Goal: Information Seeking & Learning: Learn about a topic

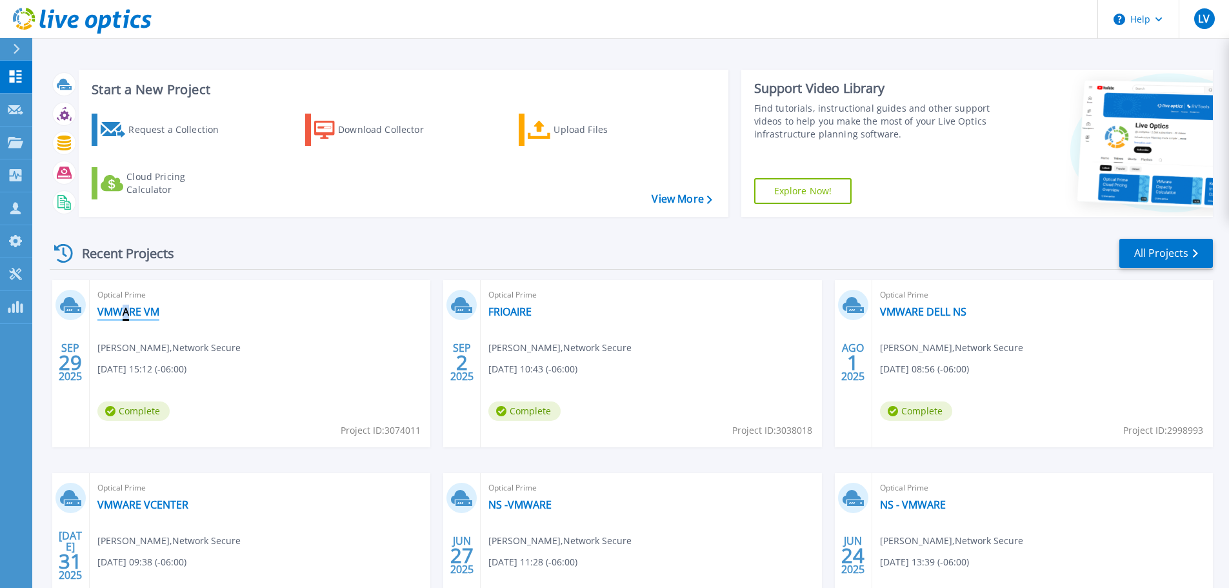
click at [137, 314] on link "VMWARE VM" at bounding box center [128, 311] width 62 height 13
click at [326, 299] on span "Optical Prime" at bounding box center [259, 295] width 325 height 14
click at [137, 303] on div "Optical Prime VMWARE VM Luis Valencia , Network Secure 09/29/2025, 15:12 (-06:0…" at bounding box center [260, 363] width 341 height 167
click at [135, 305] on link "VMWARE VM" at bounding box center [128, 311] width 62 height 13
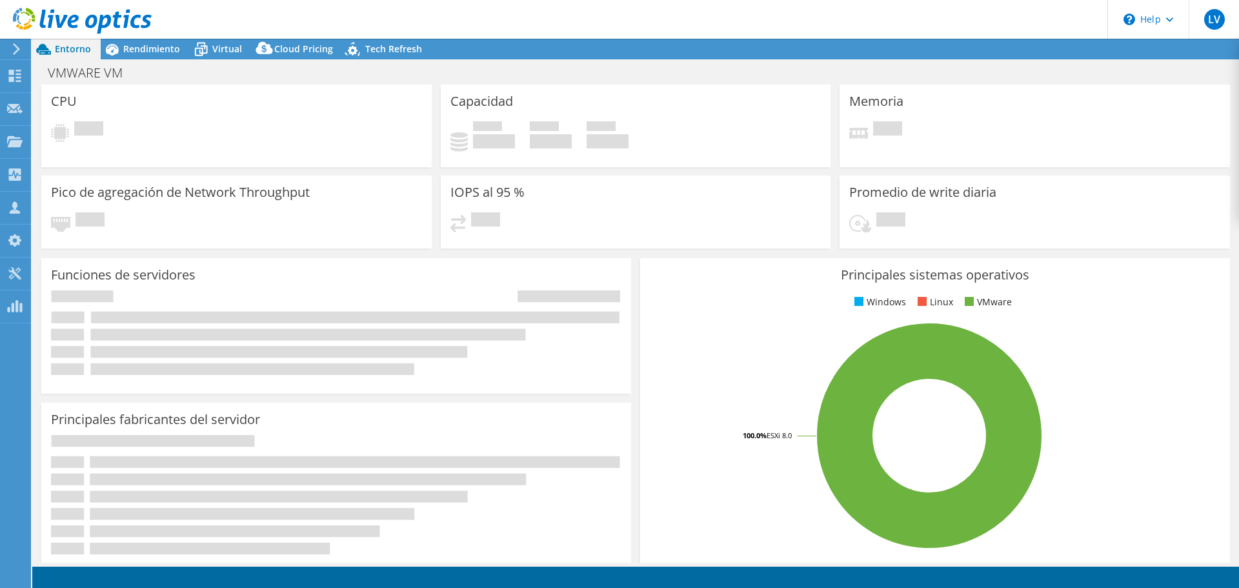
select select "USD"
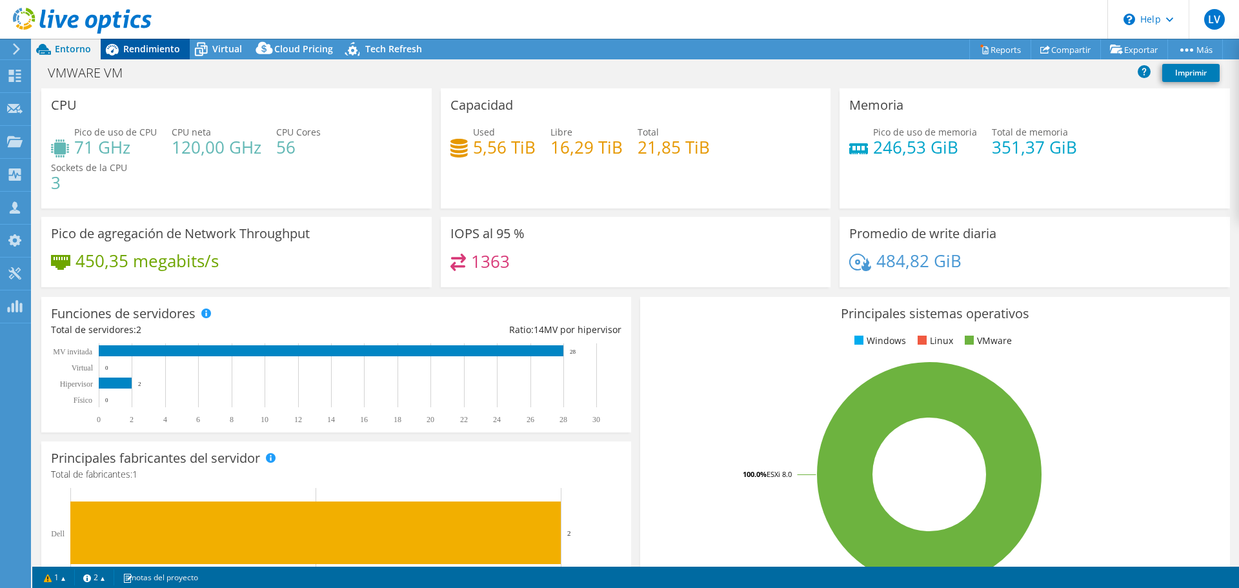
click at [160, 54] on span "Rendimiento" at bounding box center [151, 49] width 57 height 12
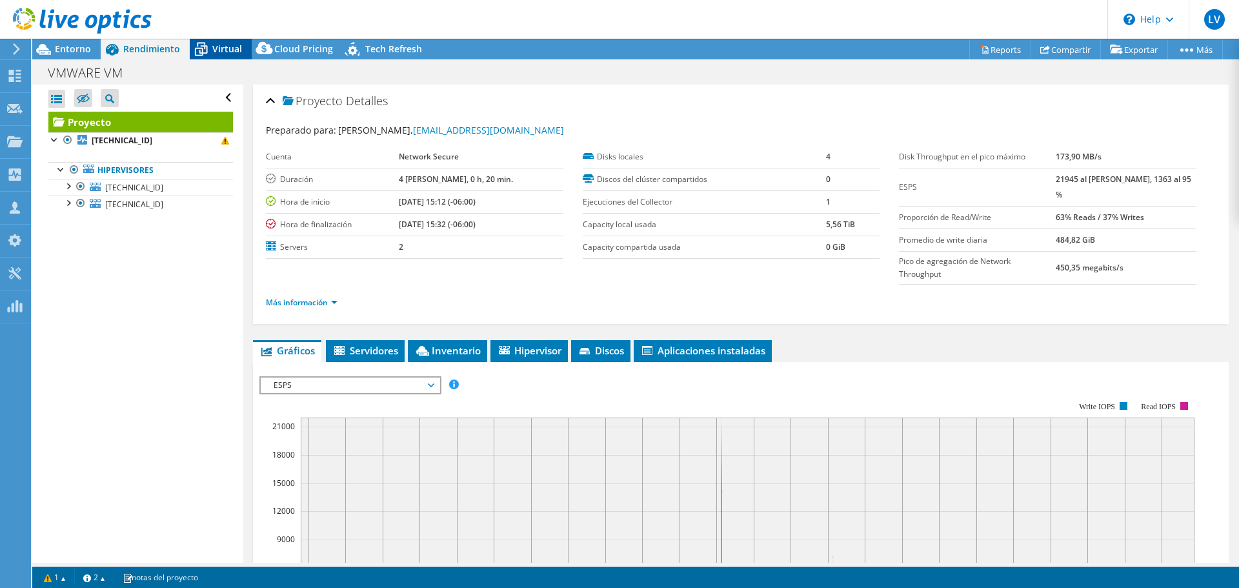
click at [202, 49] on icon at bounding box center [201, 49] width 23 height 23
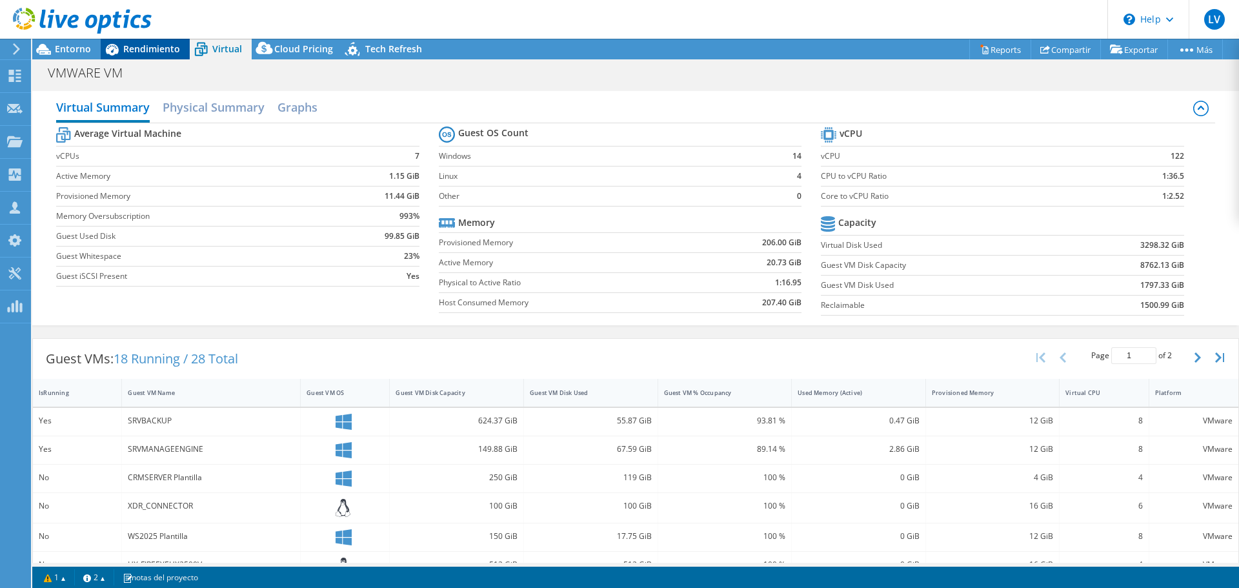
click at [138, 43] on span "Rendimiento" at bounding box center [151, 49] width 57 height 12
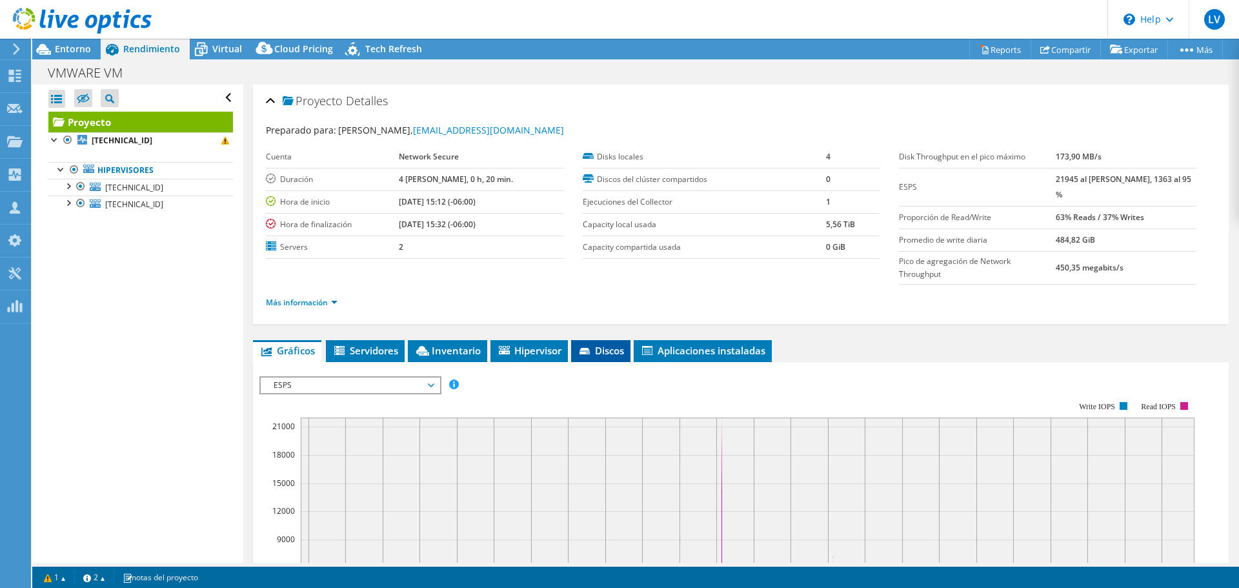
click at [611, 344] on span "Discos" at bounding box center [600, 350] width 46 height 13
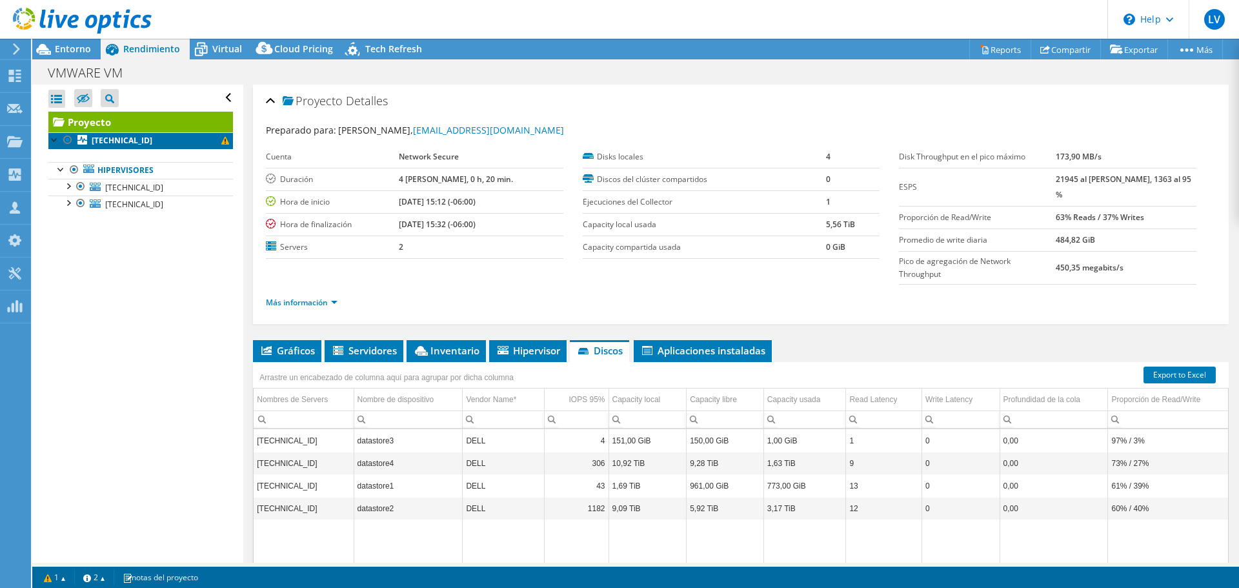
click at [168, 146] on link "192.168.0.84" at bounding box center [140, 140] width 184 height 17
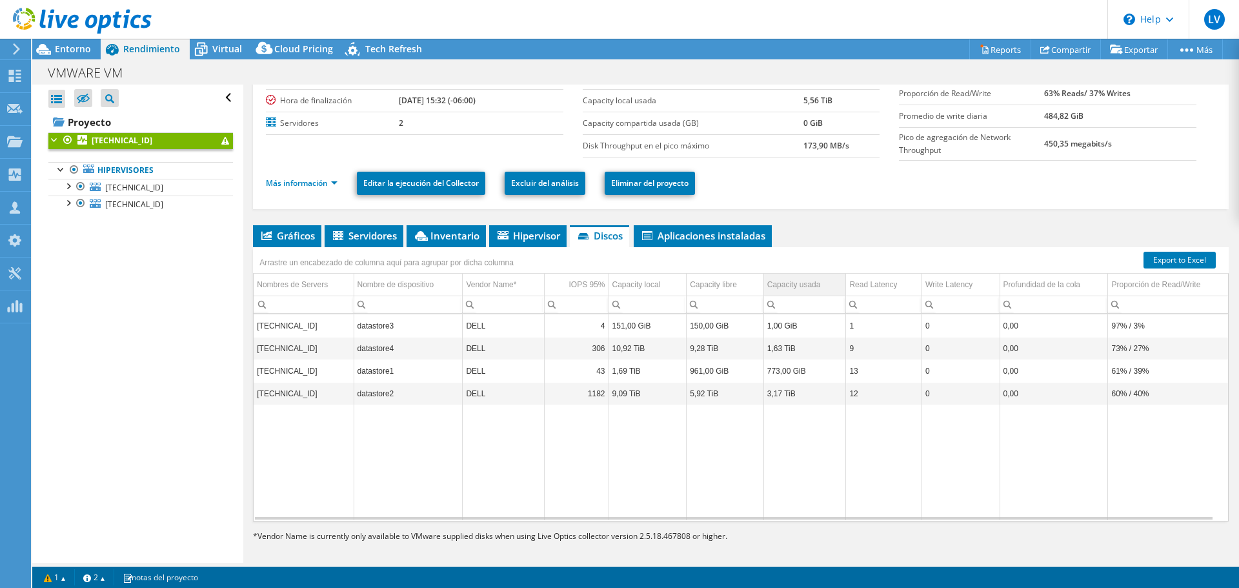
scroll to position [86, 0]
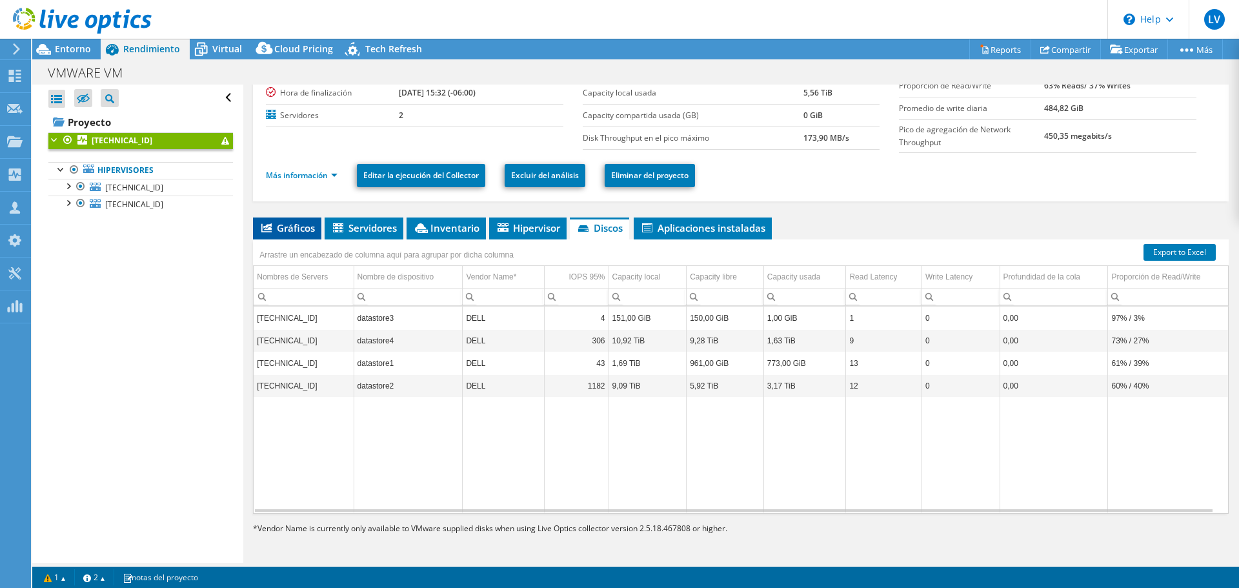
click at [288, 232] on span "Gráficos" at bounding box center [286, 227] width 55 height 13
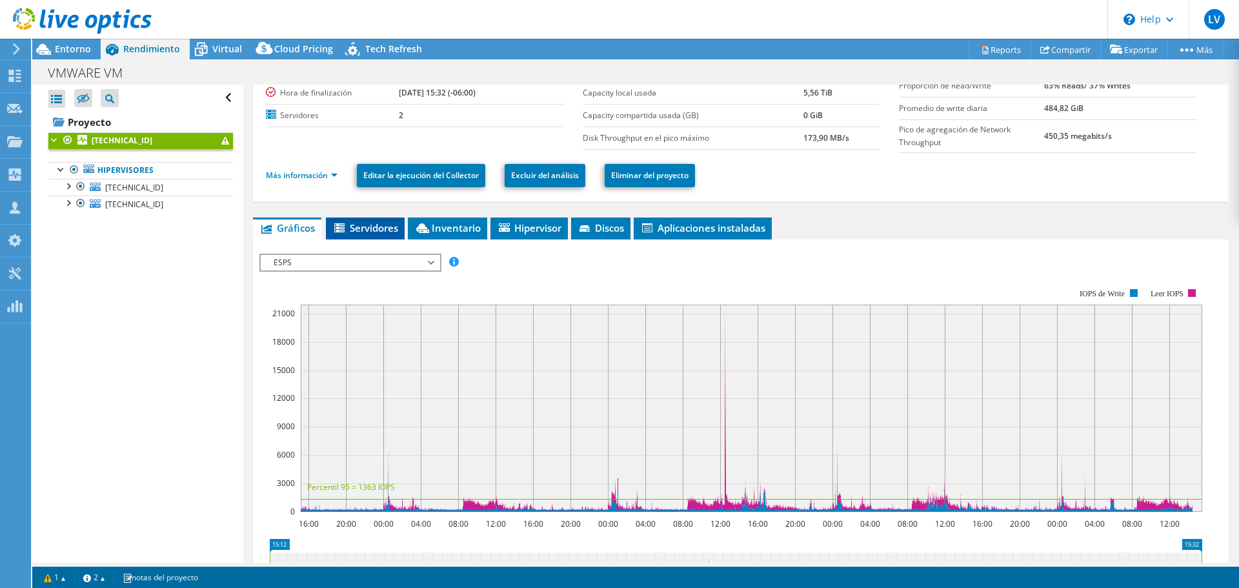
click at [345, 237] on li "Servidores" at bounding box center [365, 228] width 79 height 22
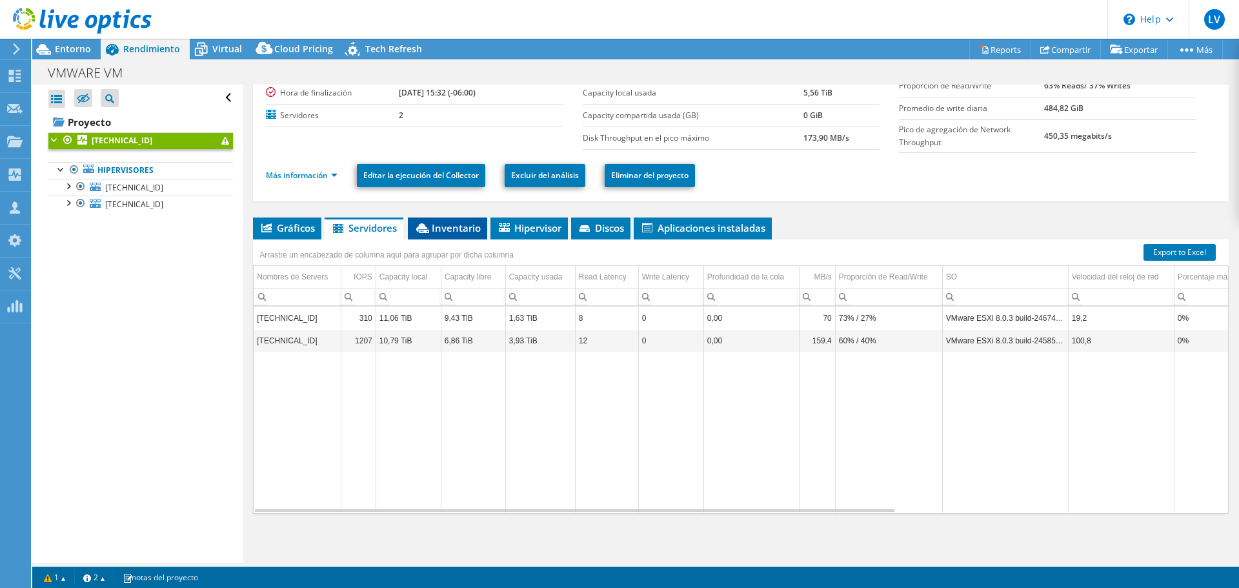
click at [444, 234] on span "Inventario" at bounding box center [447, 227] width 66 height 13
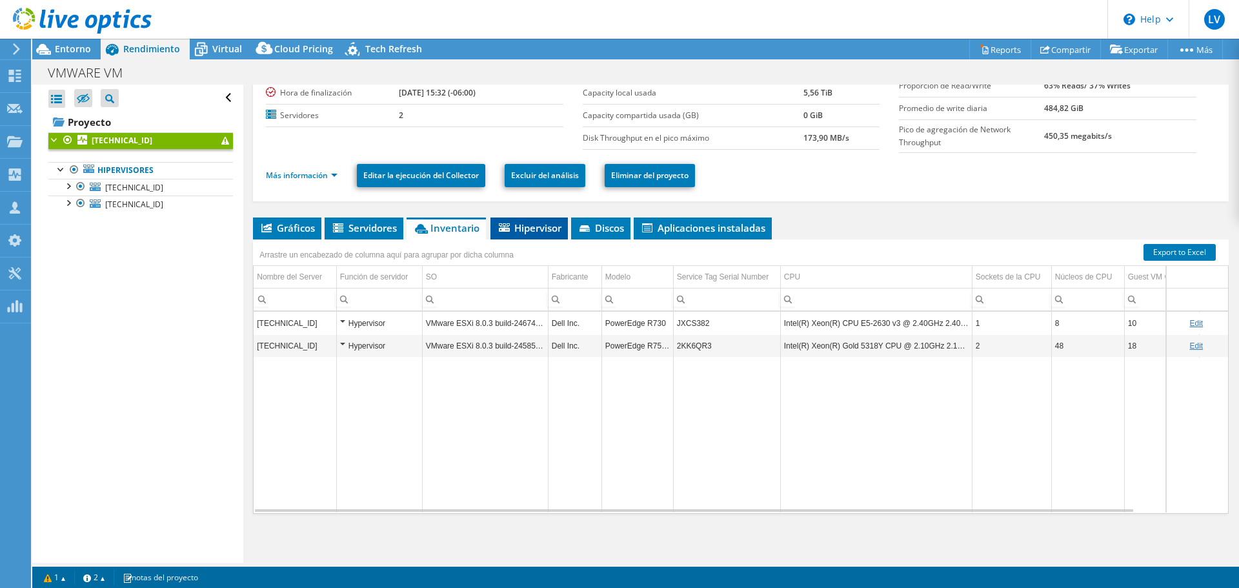
click at [526, 232] on span "Hipervisor" at bounding box center [529, 227] width 65 height 13
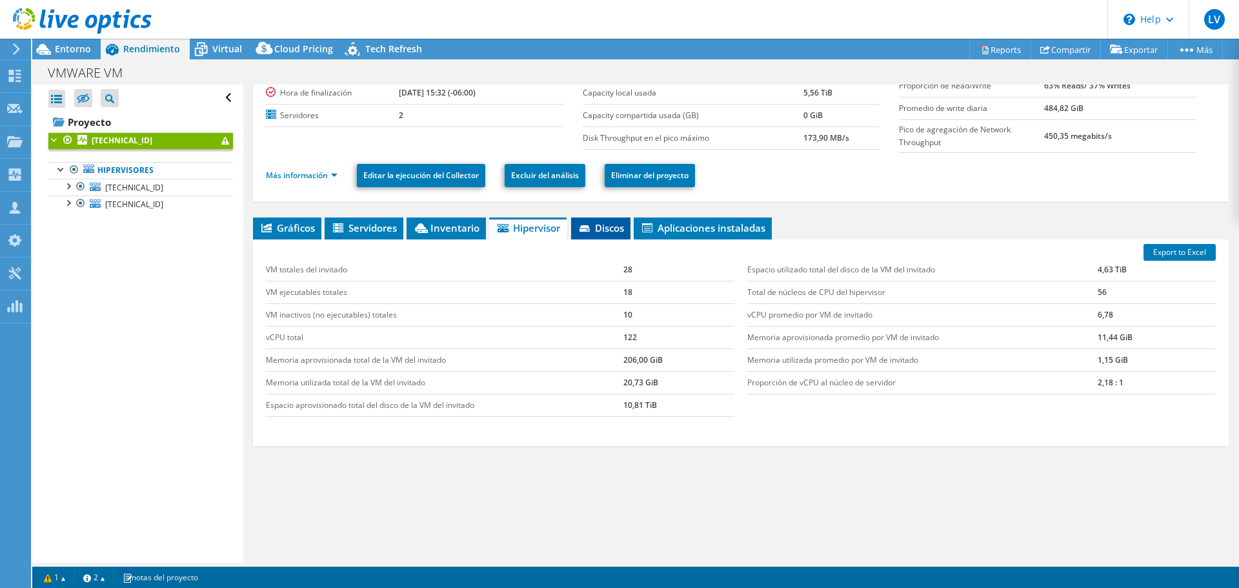
click at [619, 232] on span "Discos" at bounding box center [600, 227] width 46 height 13
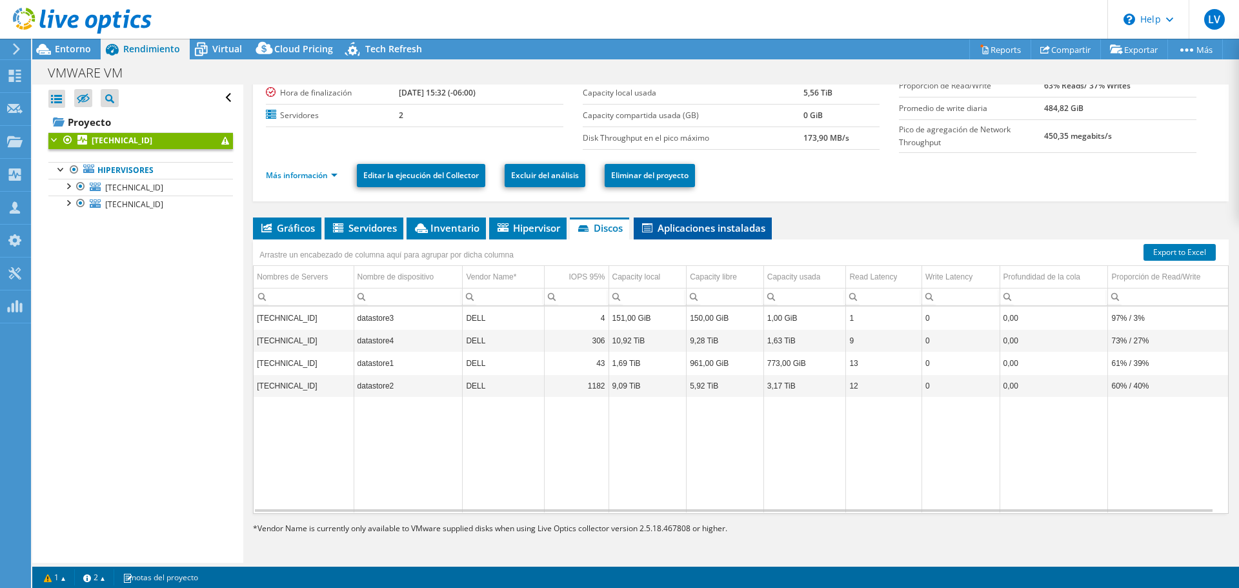
click at [681, 232] on span "Aplicaciones instaladas" at bounding box center [702, 227] width 125 height 13
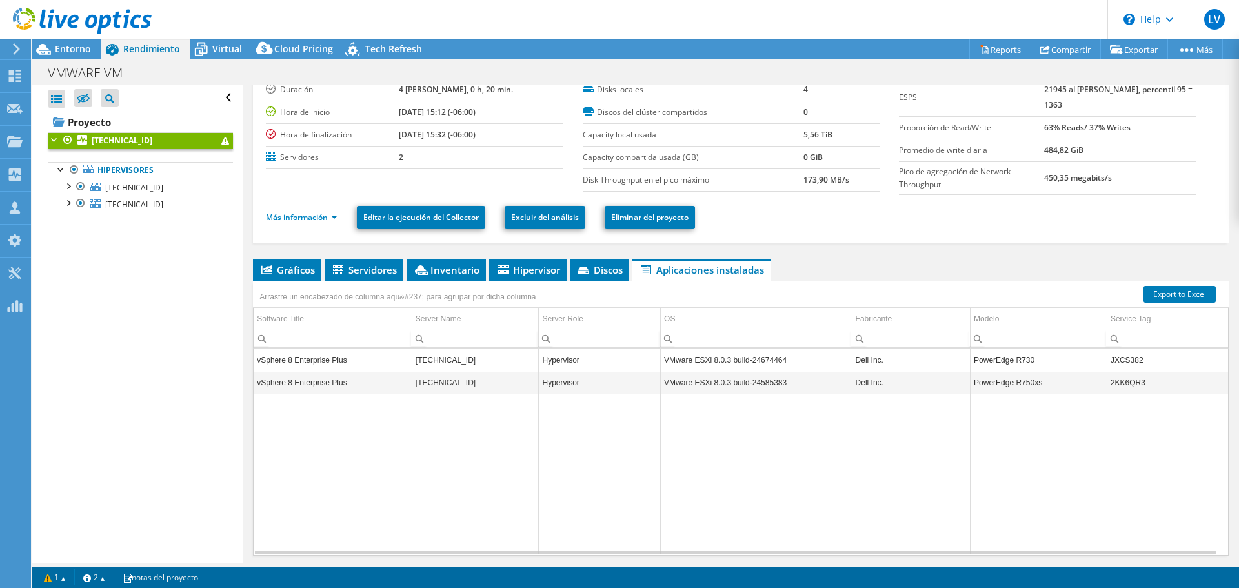
scroll to position [0, 0]
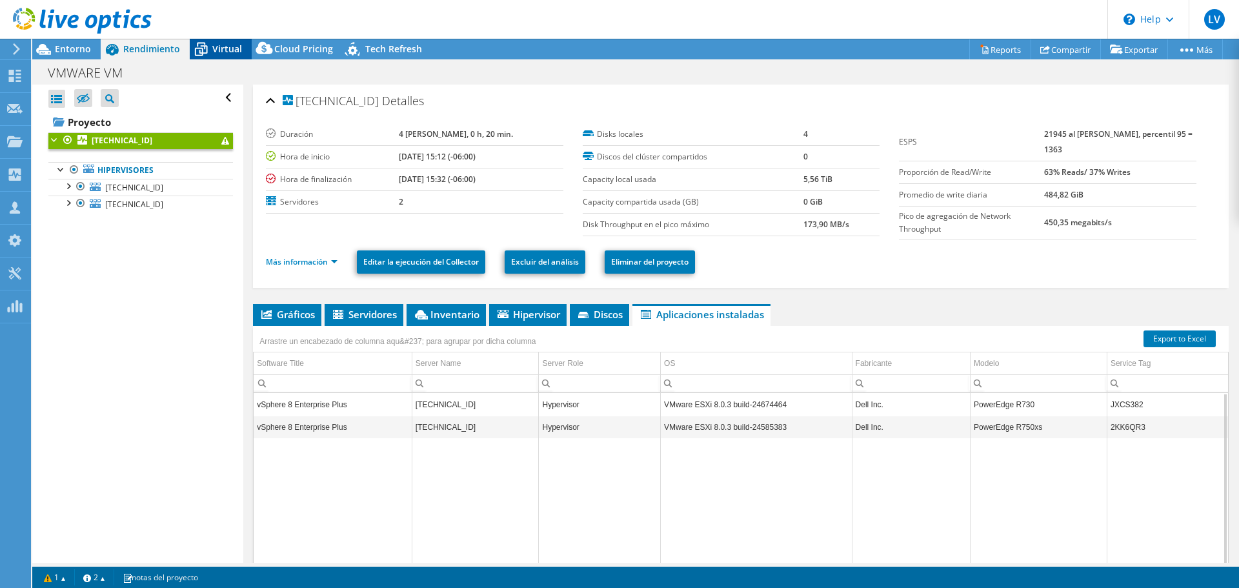
click at [228, 49] on span "Virtual" at bounding box center [227, 49] width 30 height 12
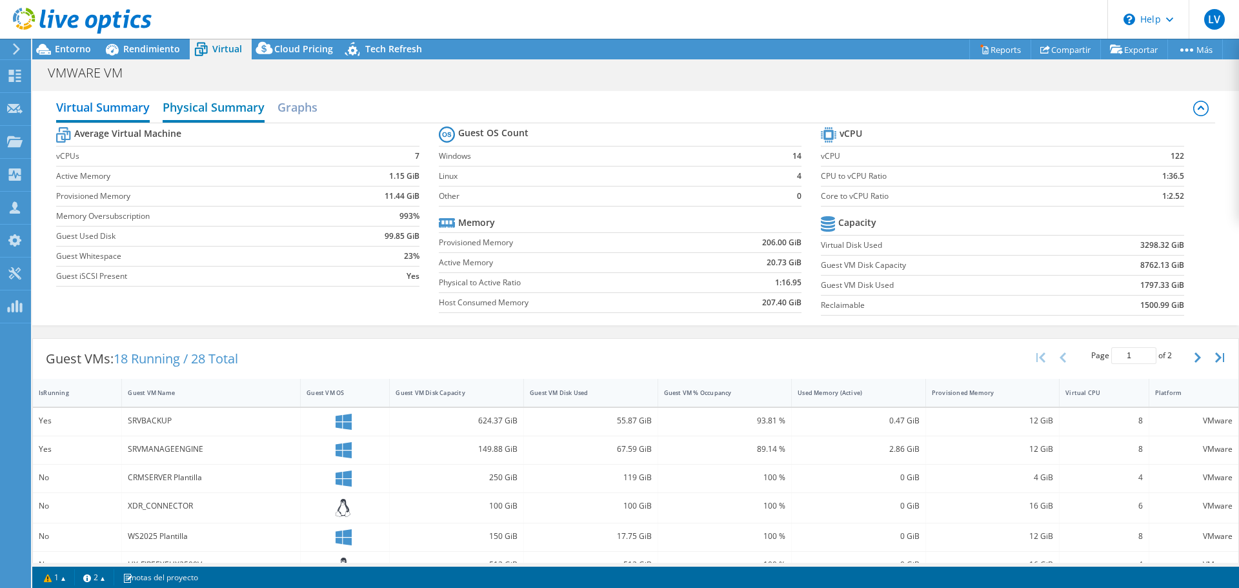
click at [231, 102] on h2 "Physical Summary" at bounding box center [214, 108] width 102 height 28
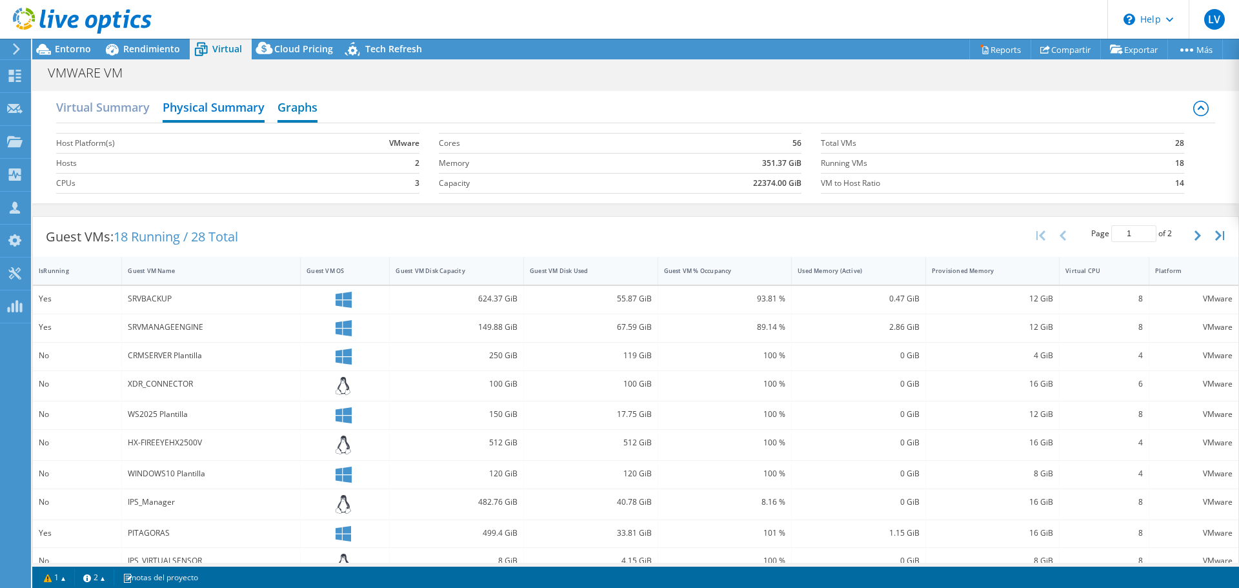
click at [312, 107] on h2 "Graphs" at bounding box center [297, 108] width 40 height 28
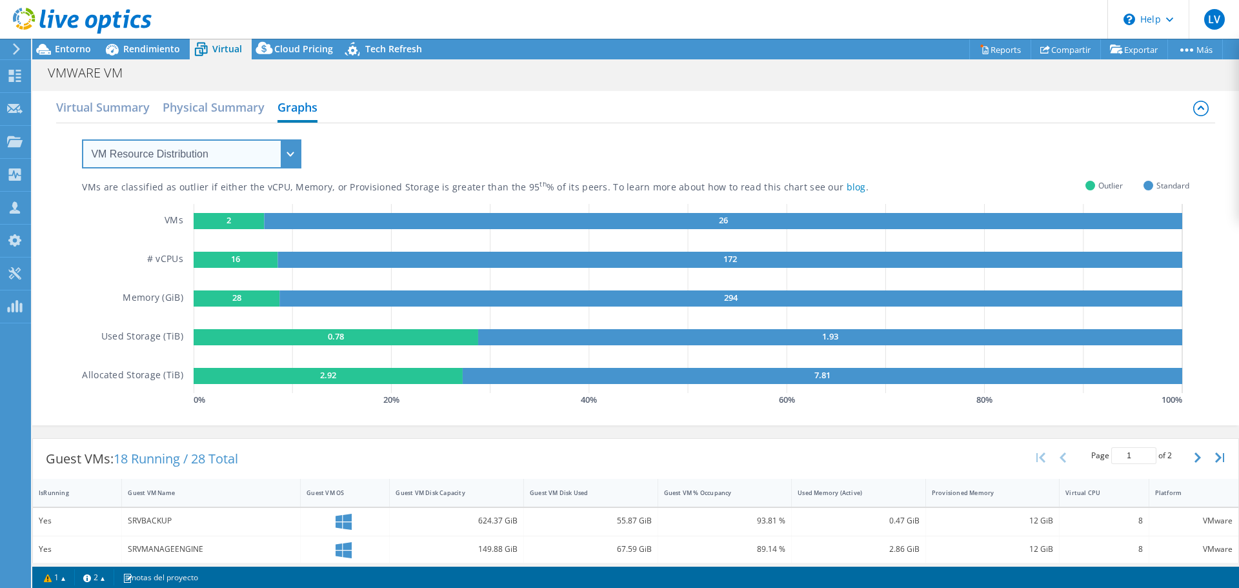
drag, startPoint x: 263, startPoint y: 144, endPoint x: 259, endPoint y: 150, distance: 7.0
click at [263, 144] on select "VM Resource Distribution Provisioning Contrast Over Provisioning" at bounding box center [191, 153] width 219 height 29
click at [82, 139] on select "VM Resource Distribution Provisioning Contrast Over Provisioning" at bounding box center [191, 153] width 219 height 29
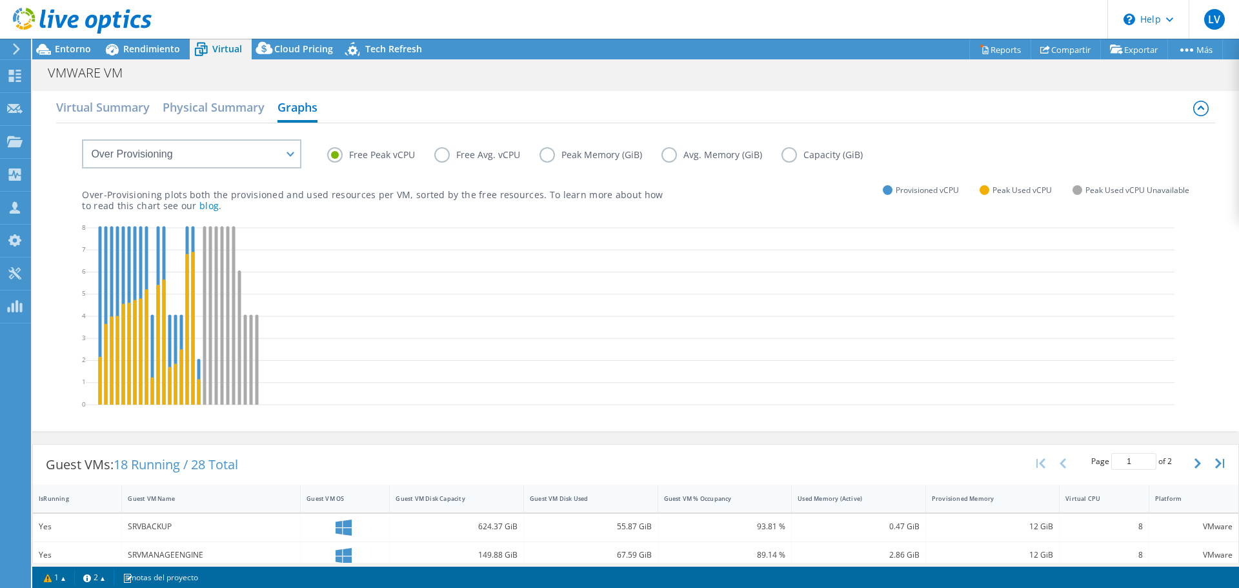
click at [437, 154] on label "Free Avg. vCPU" at bounding box center [486, 154] width 105 height 15
click at [0, 0] on input "Free Avg. vCPU" at bounding box center [0, 0] width 0 height 0
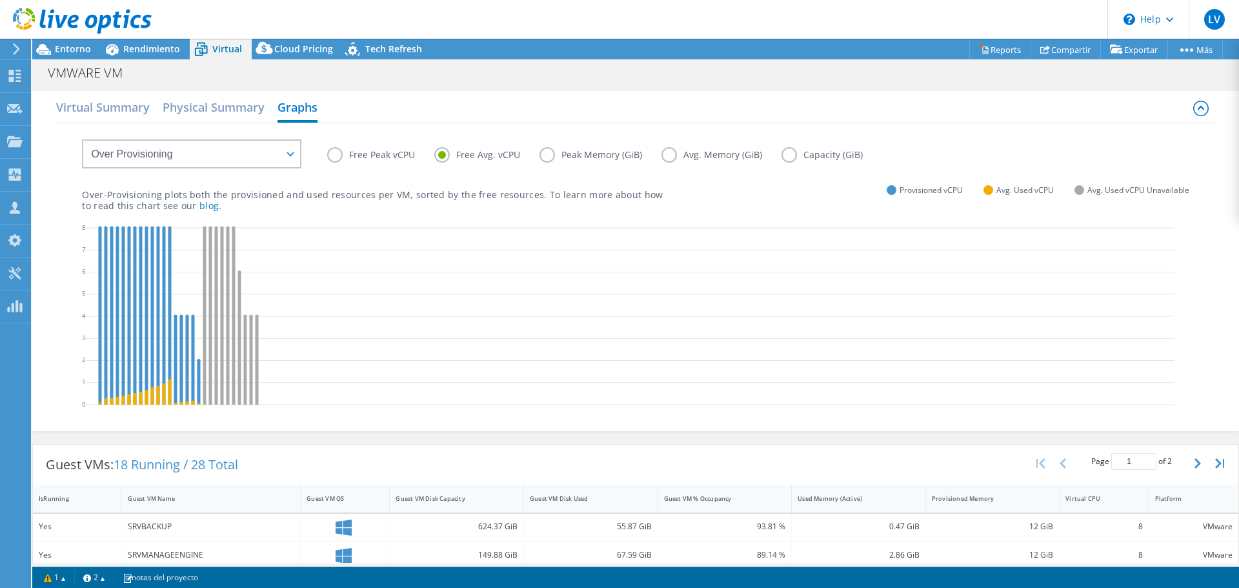
click at [557, 156] on label "Peak Memory (GiB)" at bounding box center [600, 154] width 122 height 15
click at [0, 0] on input "Peak Memory (GiB)" at bounding box center [0, 0] width 0 height 0
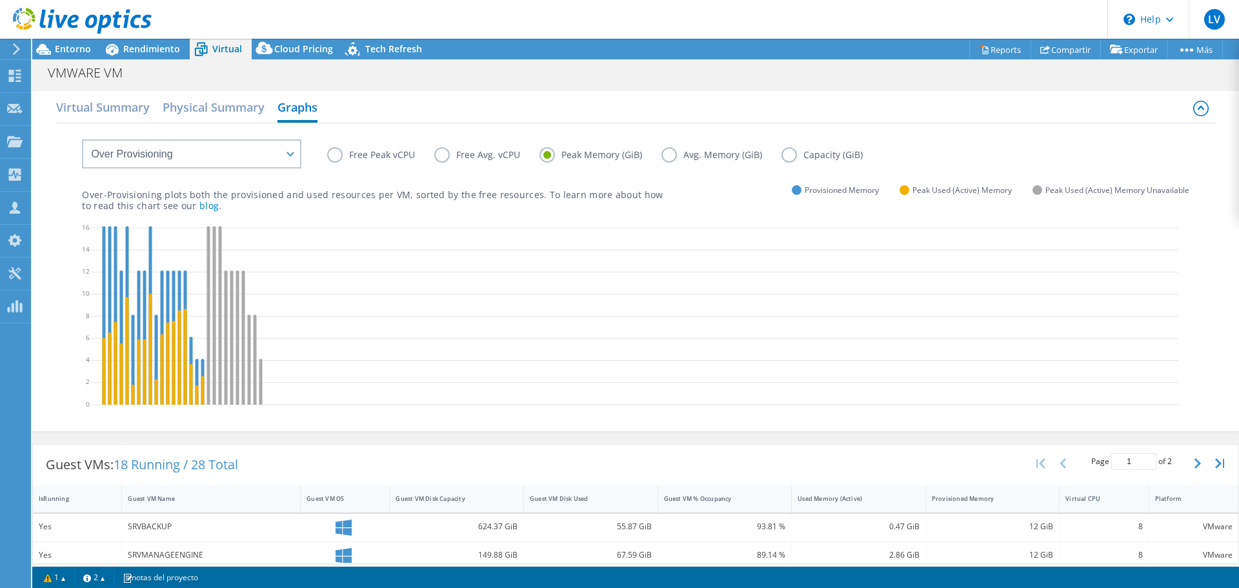
click at [318, 379] on icon at bounding box center [634, 318] width 1088 height 194
click at [677, 159] on label "Avg. Memory (GiB)" at bounding box center [721, 154] width 120 height 15
click at [0, 0] on input "Avg. Memory (GiB)" at bounding box center [0, 0] width 0 height 0
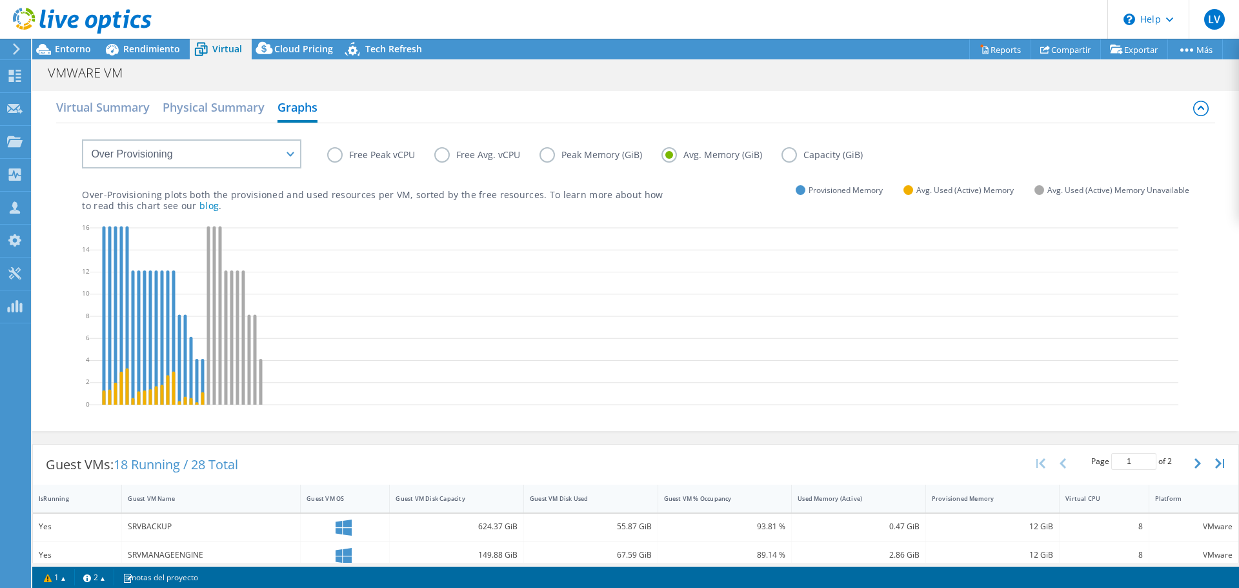
click at [803, 161] on label "Capacity (GiB)" at bounding box center [831, 154] width 101 height 15
click at [0, 0] on input "Capacity (GiB)" at bounding box center [0, 0] width 0 height 0
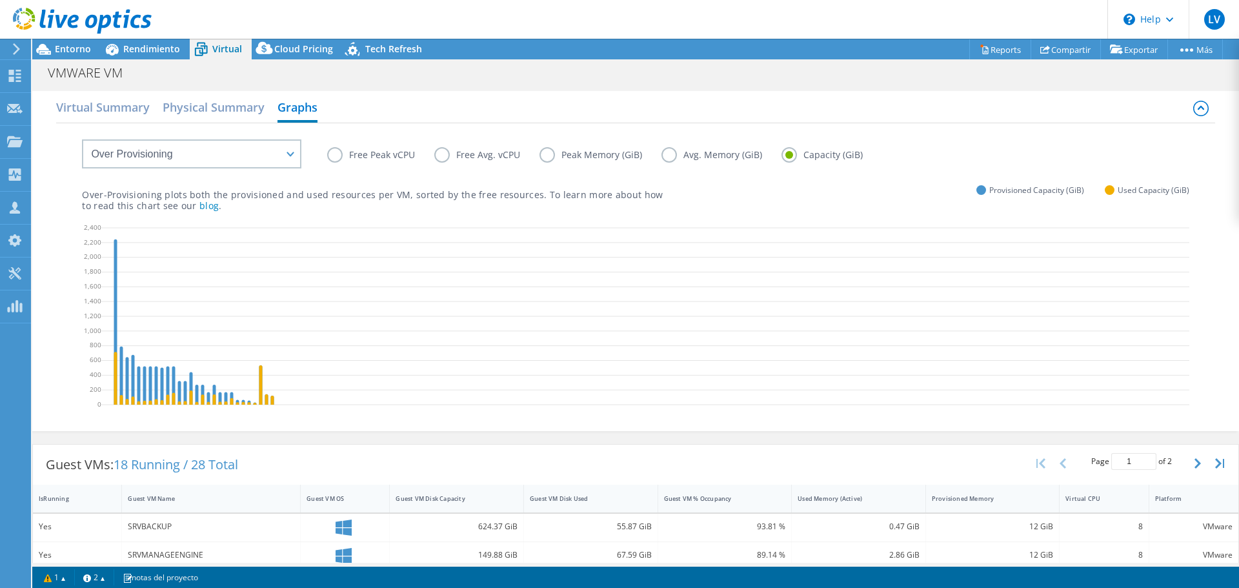
click at [344, 163] on div "Free Peak vCPU Free Avg. vCPU Peak Memory (GiB) Avg. Memory (GiB) Capacity (GiB)" at bounding box center [757, 157] width 861 height 20
click at [337, 154] on label "Free Peak vCPU" at bounding box center [380, 154] width 107 height 15
click at [0, 0] on input "Free Peak vCPU" at bounding box center [0, 0] width 0 height 0
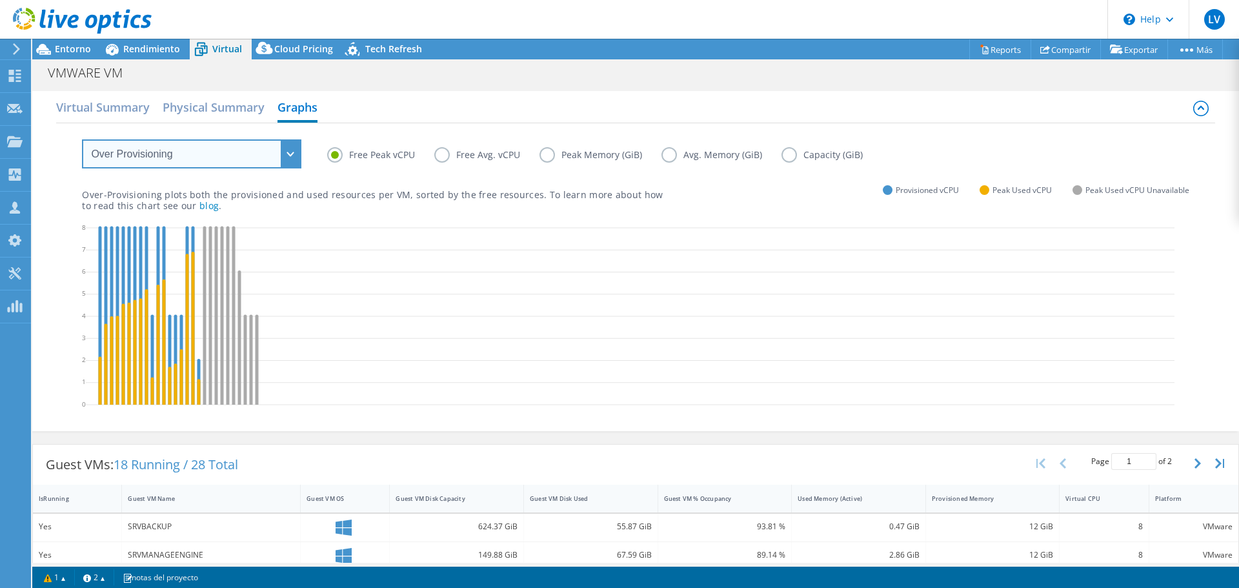
click at [244, 156] on select "VM Resource Distribution Provisioning Contrast Over Provisioning" at bounding box center [191, 153] width 219 height 29
click at [82, 139] on select "VM Resource Distribution Provisioning Contrast Over Provisioning" at bounding box center [191, 153] width 219 height 29
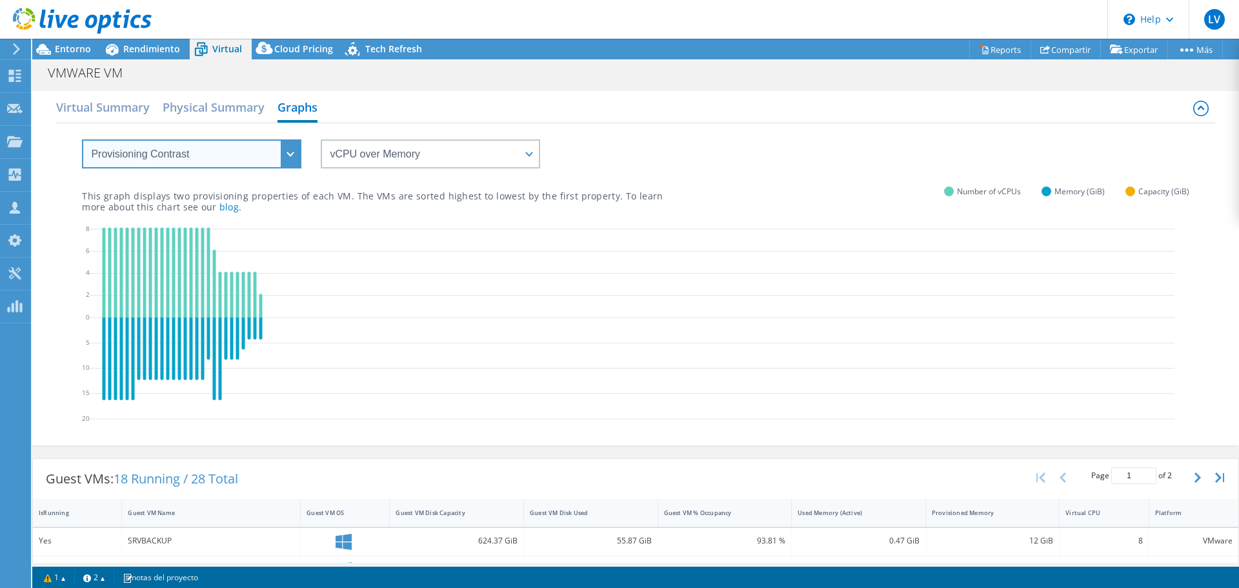
click at [264, 150] on select "VM Resource Distribution Provisioning Contrast Over Provisioning" at bounding box center [191, 153] width 219 height 29
click at [82, 139] on select "VM Resource Distribution Provisioning Contrast Over Provisioning" at bounding box center [191, 153] width 219 height 29
click at [223, 163] on select "VM Resource Distribution Provisioning Contrast Over Provisioning" at bounding box center [191, 153] width 219 height 29
select select "VM Resource Distribution"
click at [82, 139] on select "VM Resource Distribution Provisioning Contrast Over Provisioning" at bounding box center [191, 153] width 219 height 29
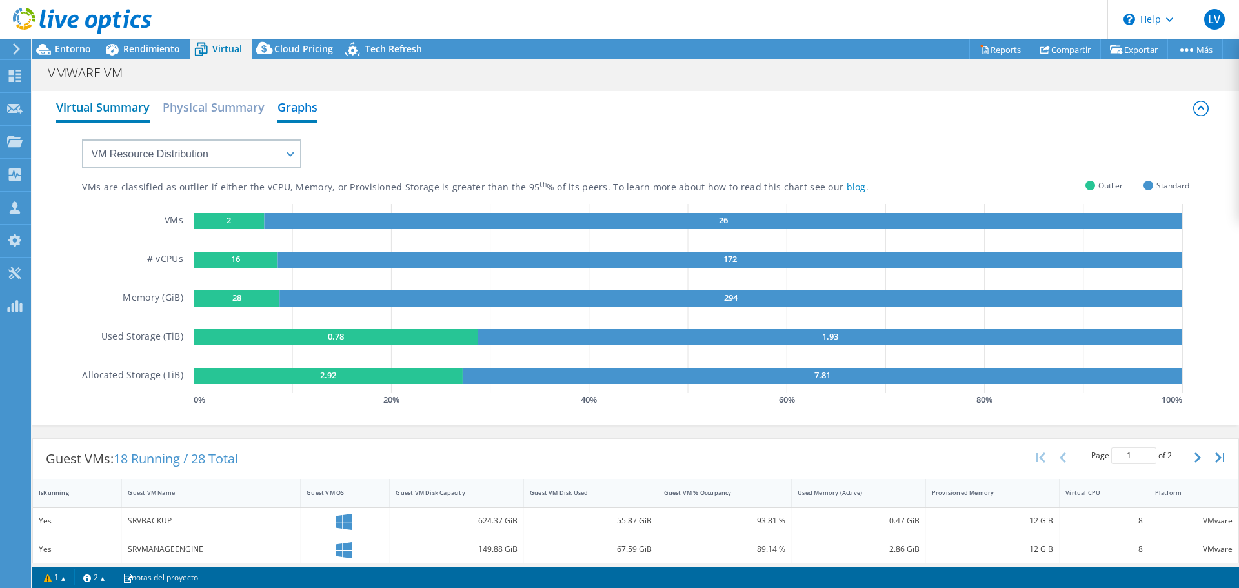
click at [103, 103] on h2 "Virtual Summary" at bounding box center [103, 108] width 94 height 28
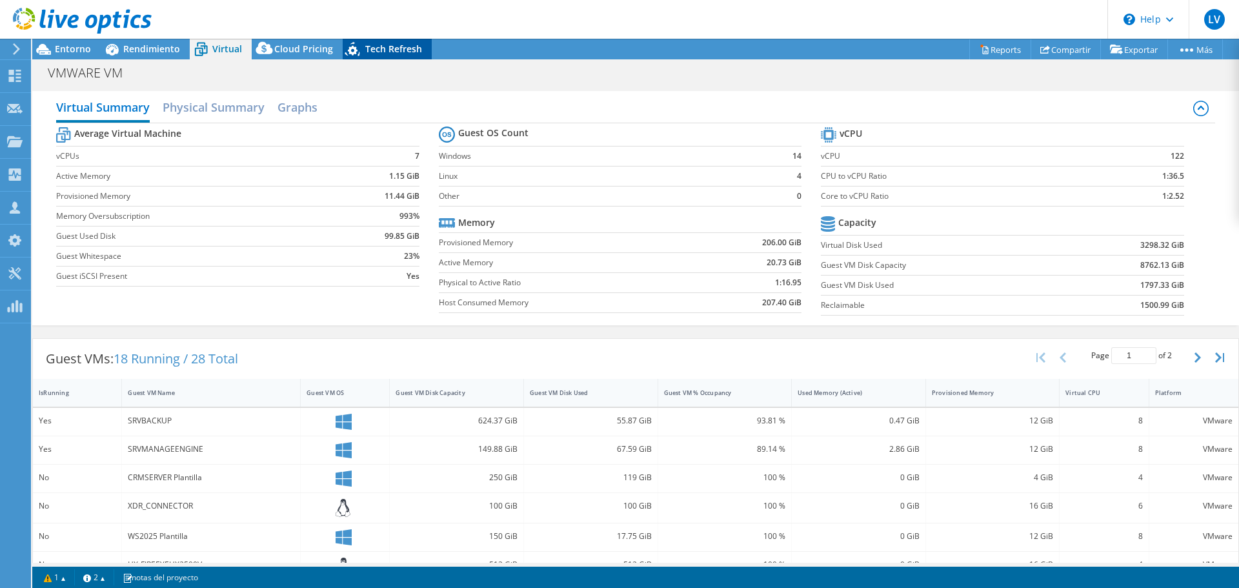
click at [388, 51] on span "Tech Refresh" at bounding box center [393, 49] width 57 height 12
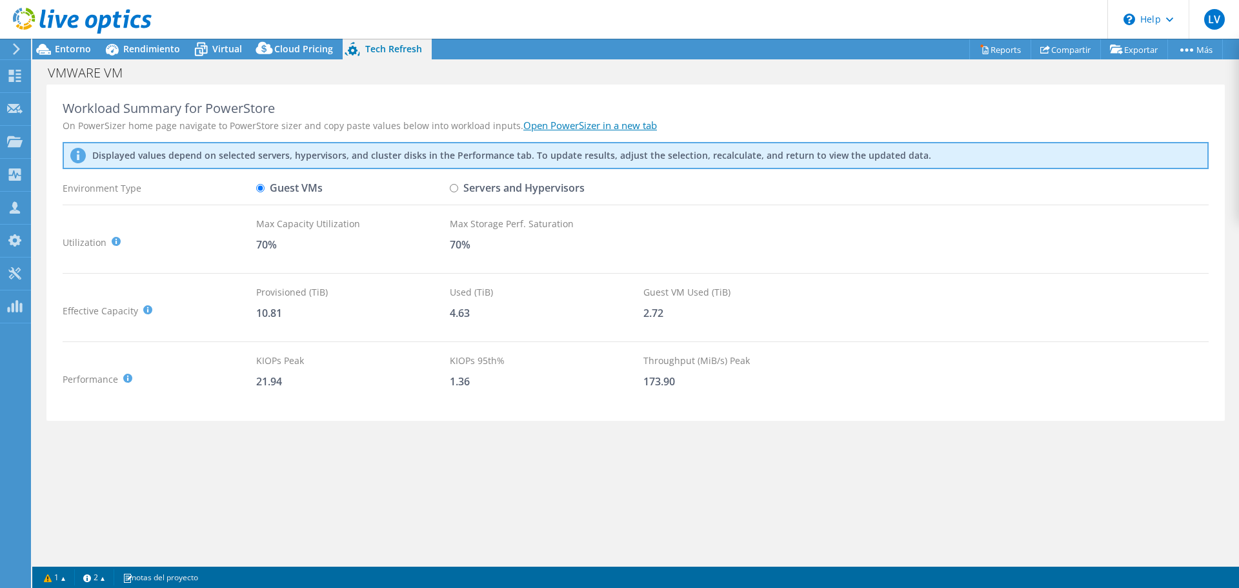
click at [617, 123] on link "Open PowerSizer in a new tab" at bounding box center [590, 125] width 134 height 13
click at [222, 40] on div "Virtual" at bounding box center [221, 49] width 62 height 21
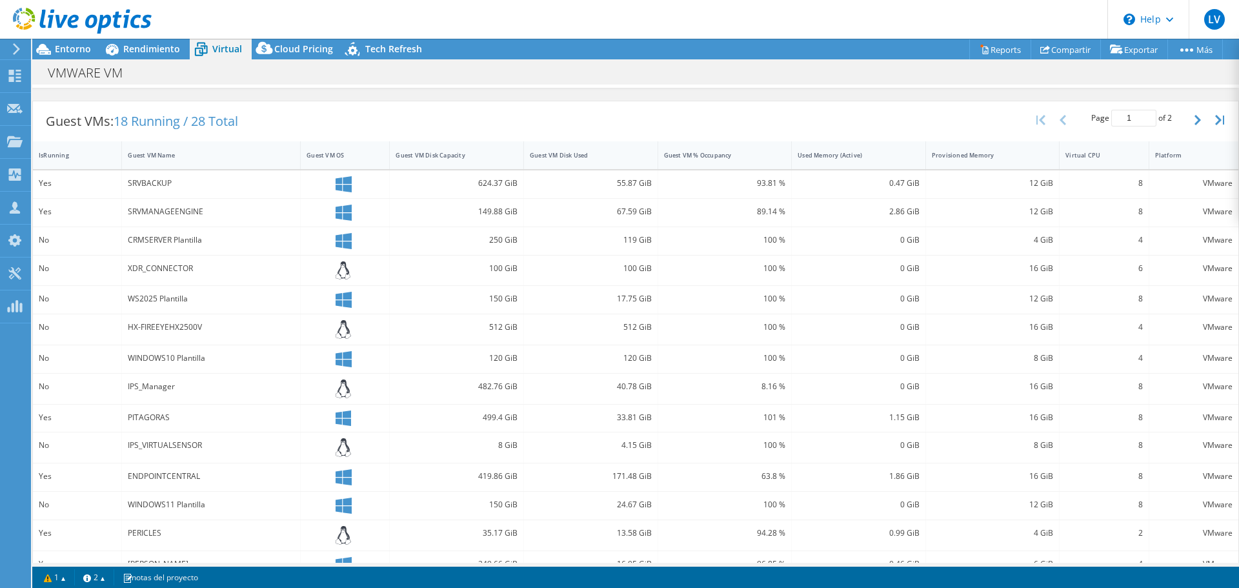
scroll to position [289, 0]
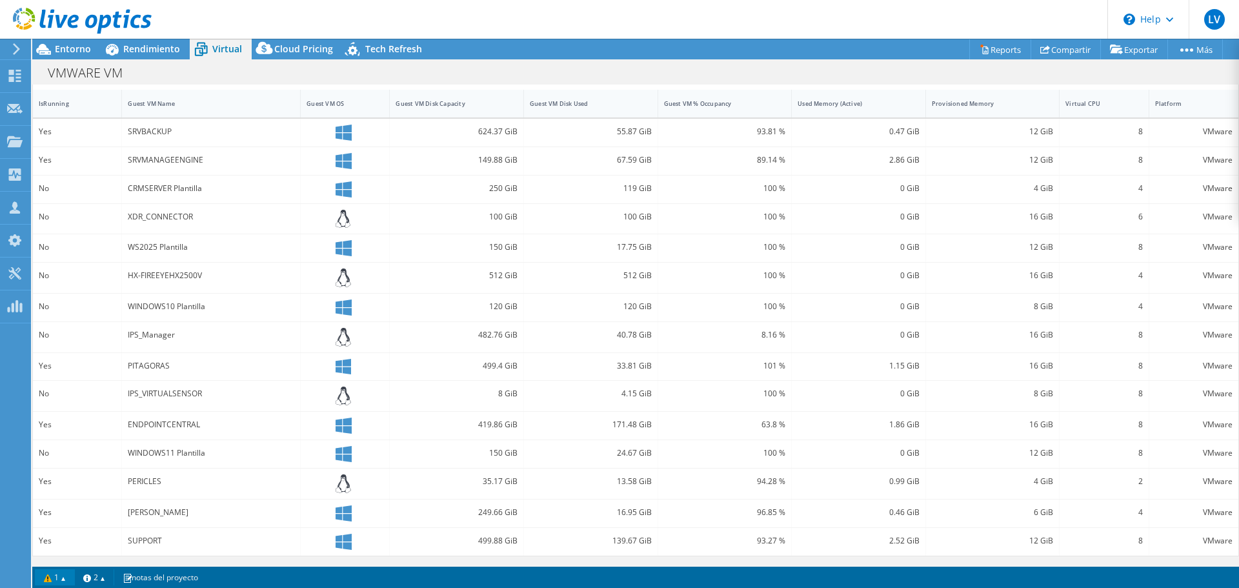
click at [61, 578] on link "1" at bounding box center [55, 577] width 40 height 16
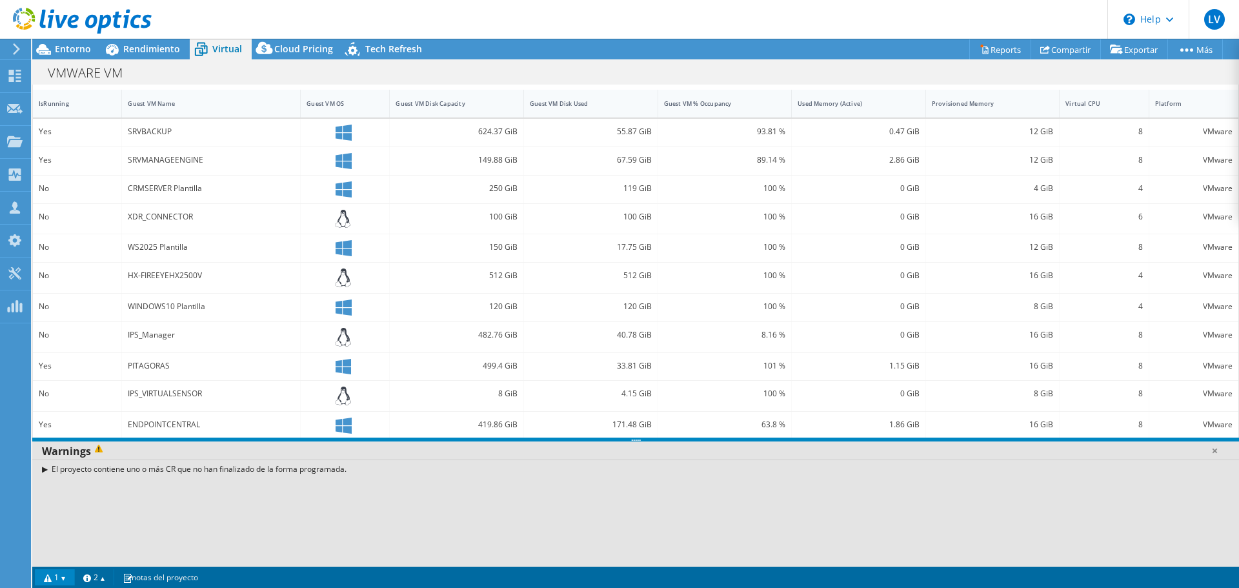
click at [49, 466] on div "El proyecto contiene uno o más CR que no han finalizado de la forma programada." at bounding box center [635, 468] width 1206 height 19
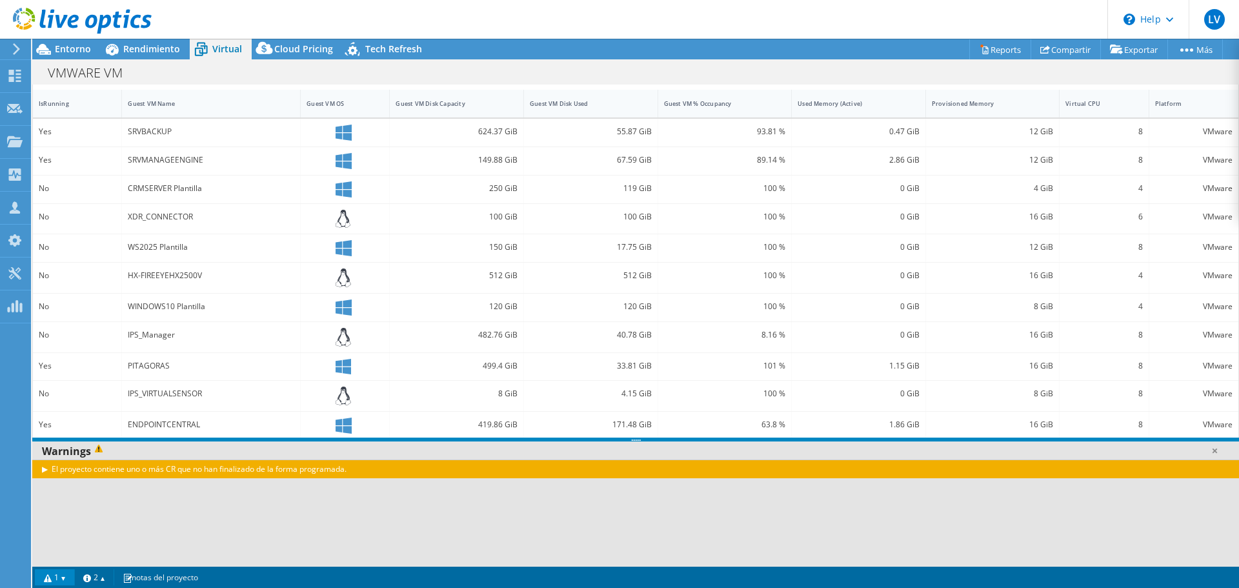
click at [41, 469] on div "El proyecto contiene uno o más CR que no han finalizado de la forma programada." at bounding box center [635, 468] width 1206 height 19
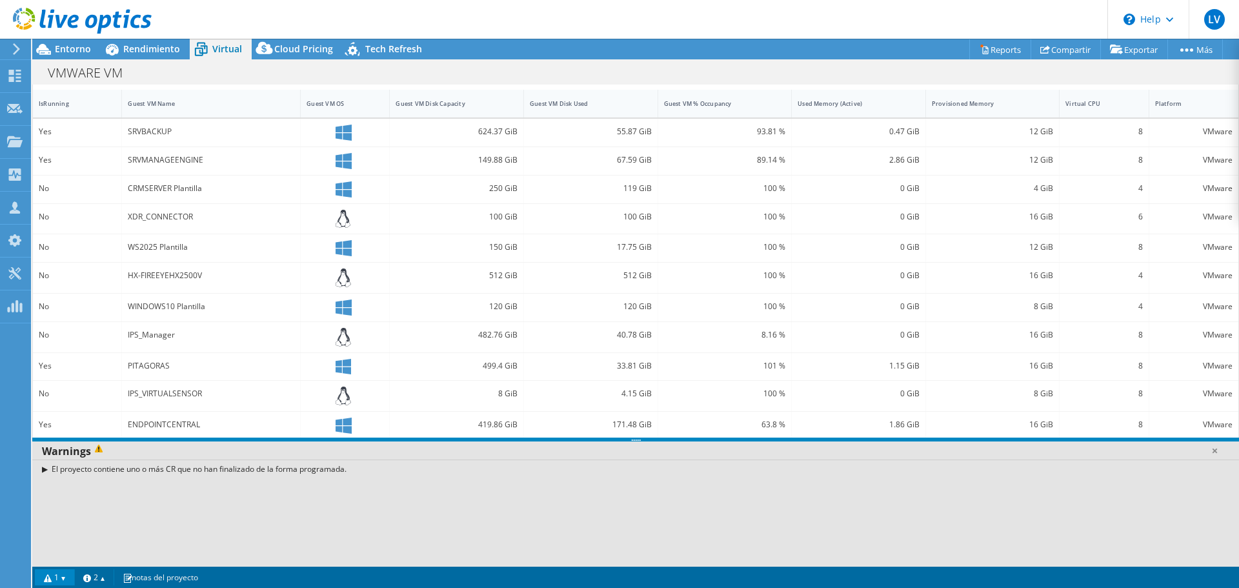
drag, startPoint x: 53, startPoint y: 577, endPoint x: 74, endPoint y: 575, distance: 21.4
click at [54, 577] on link "1" at bounding box center [55, 577] width 40 height 16
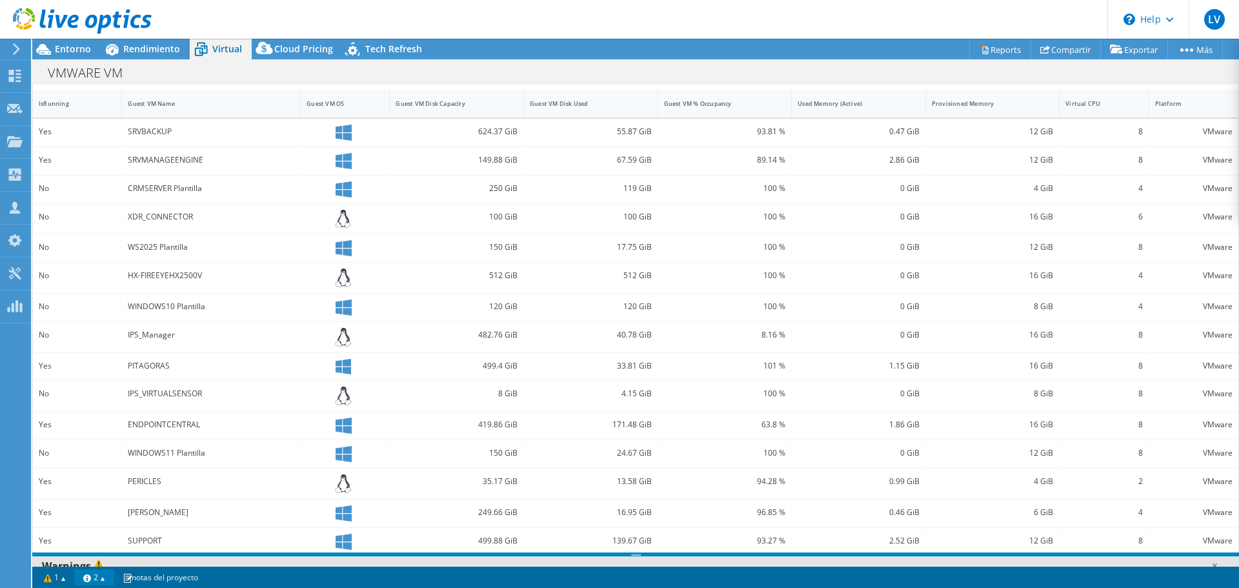
click at [95, 575] on link "2" at bounding box center [94, 577] width 40 height 16
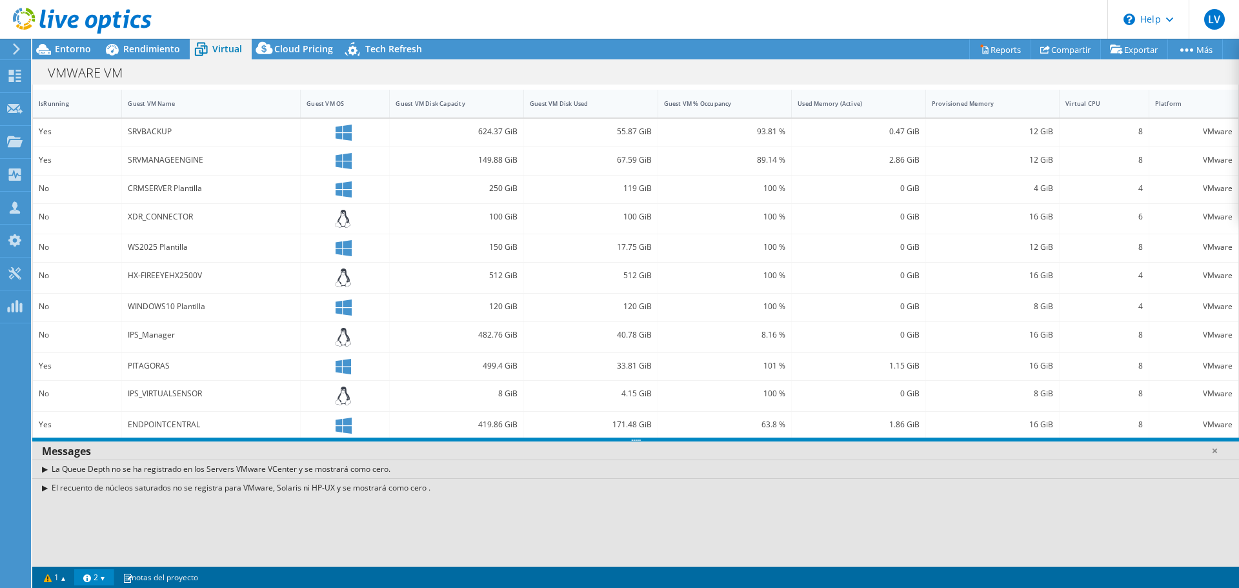
click at [107, 572] on link "2" at bounding box center [94, 577] width 40 height 16
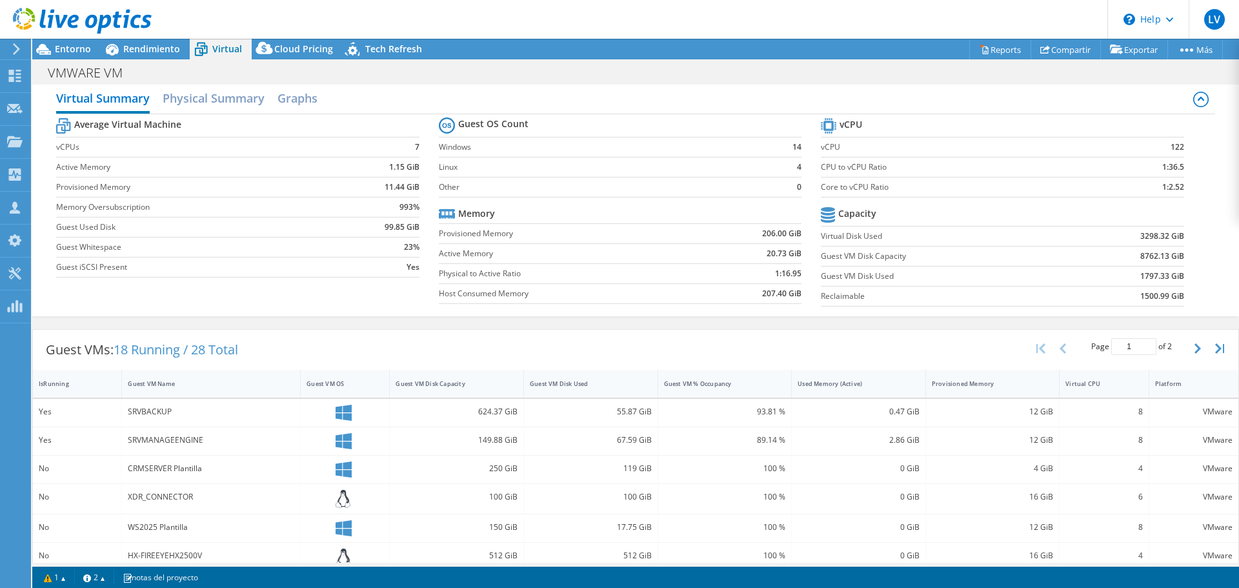
scroll to position [0, 0]
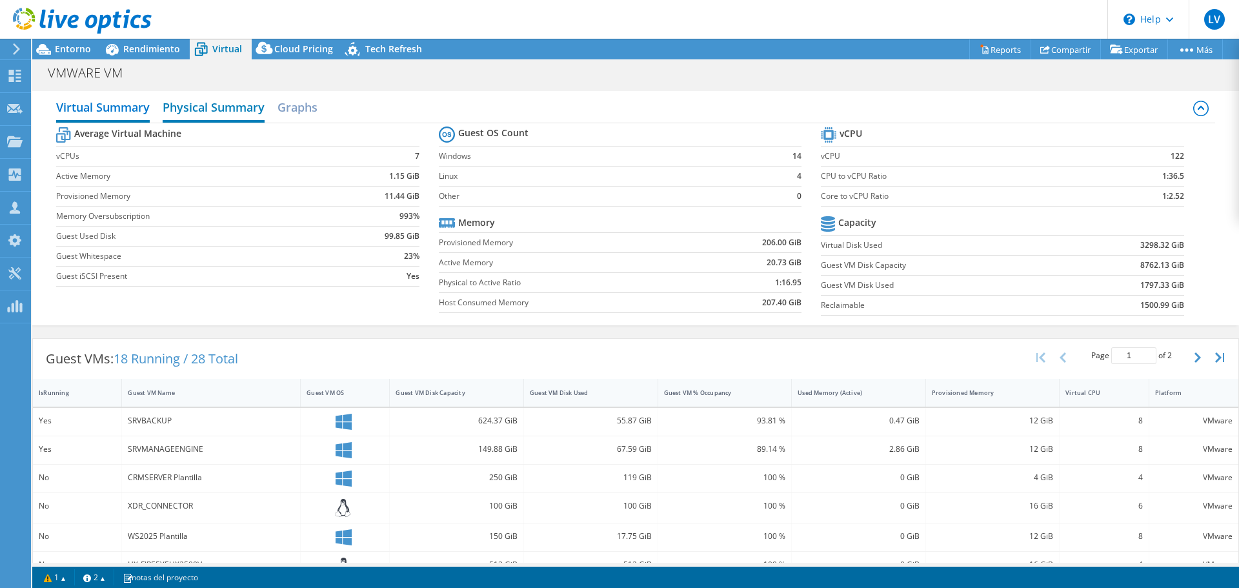
click at [192, 118] on h2 "Physical Summary" at bounding box center [214, 108] width 102 height 28
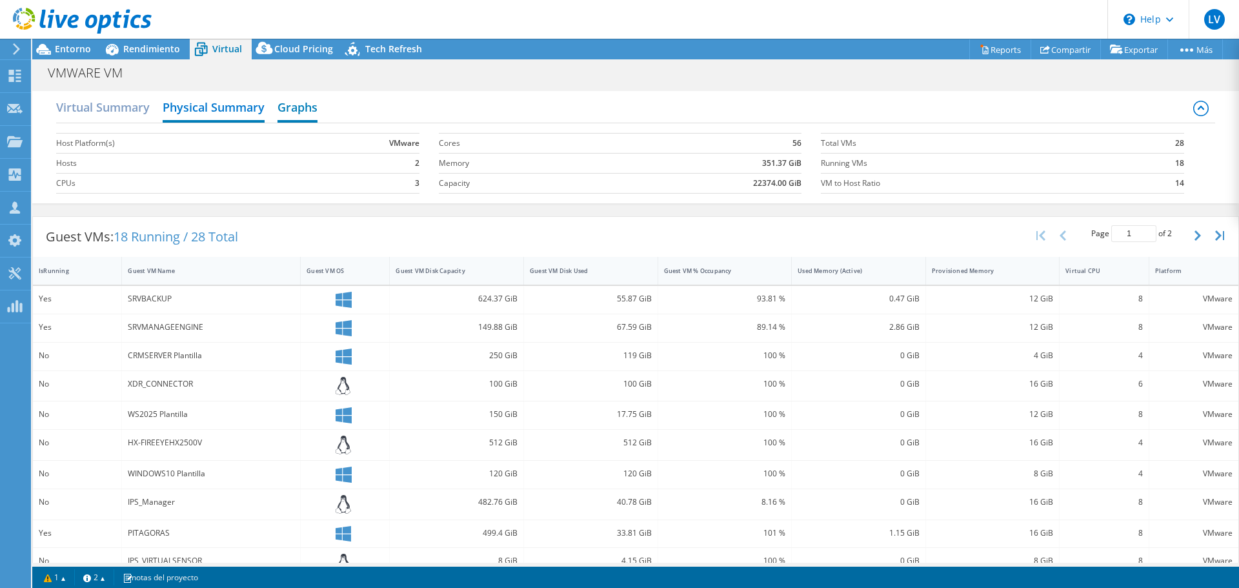
click at [292, 110] on h2 "Graphs" at bounding box center [297, 108] width 40 height 28
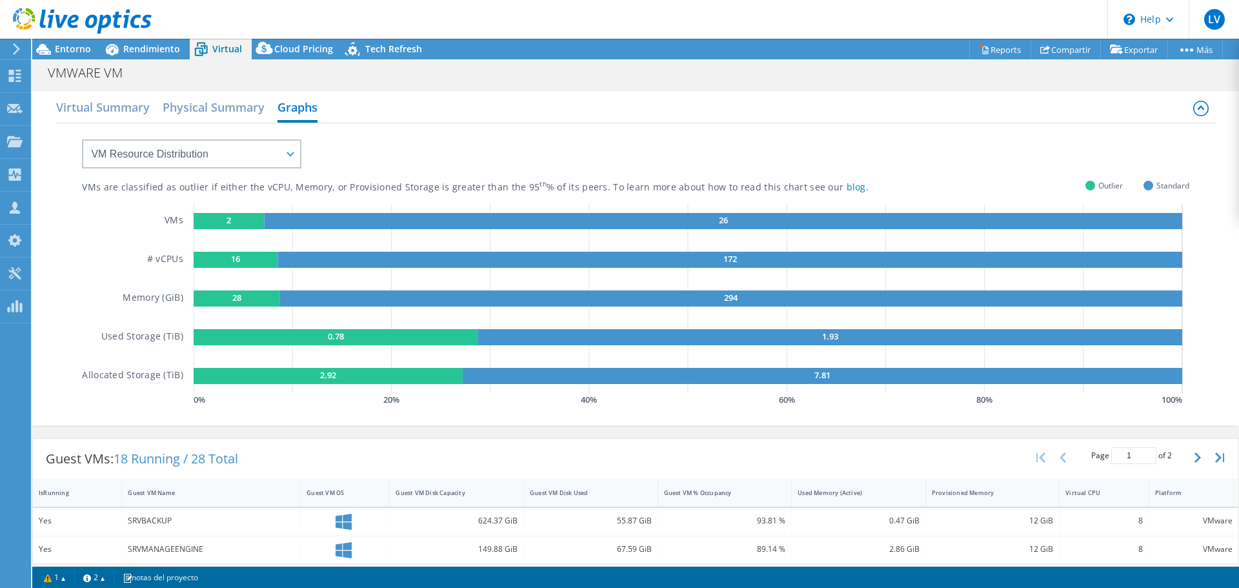
click at [1008, 39] on li "Reports" at bounding box center [1000, 49] width 59 height 21
click at [1000, 48] on link "Reports" at bounding box center [1000, 49] width 62 height 20
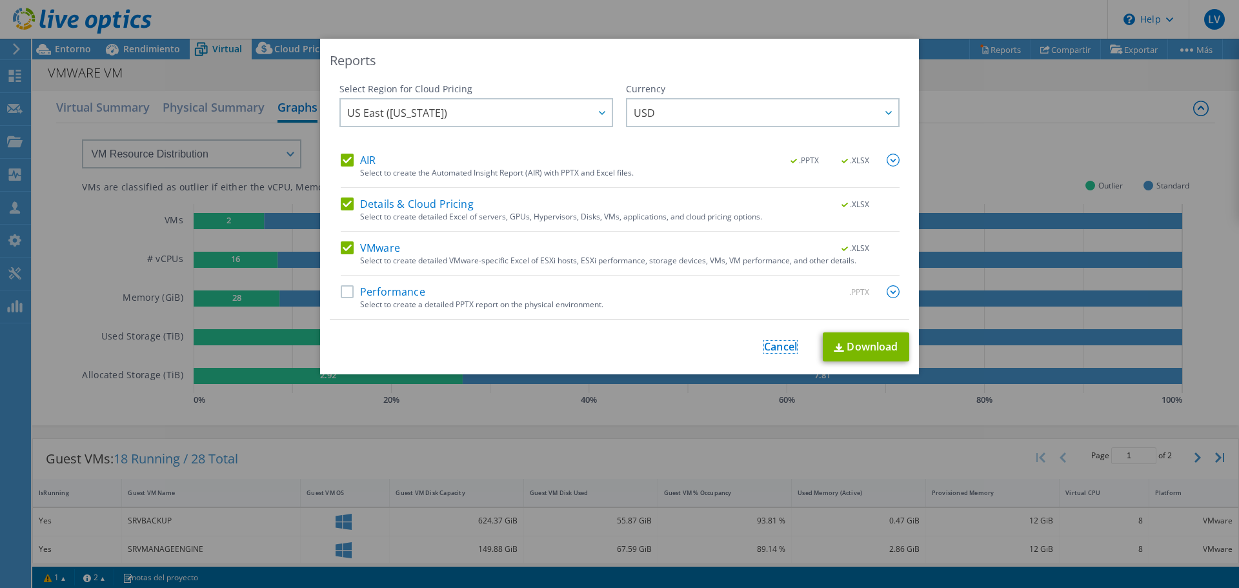
drag, startPoint x: 773, startPoint y: 346, endPoint x: 739, endPoint y: 338, distance: 34.6
click at [773, 347] on link "Cancel" at bounding box center [780, 347] width 33 height 12
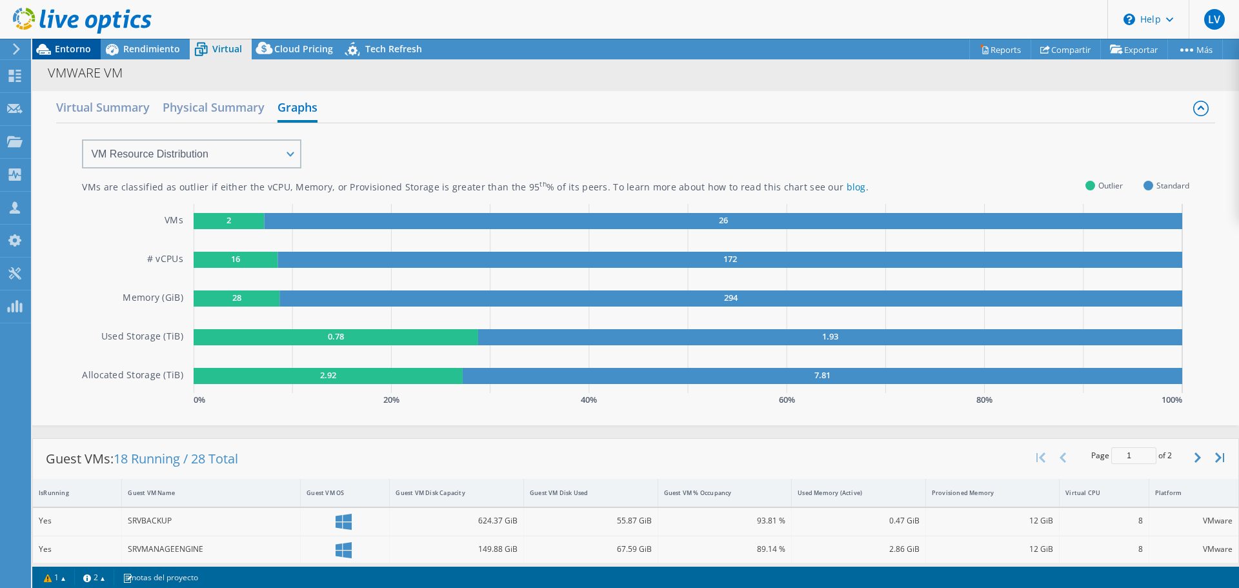
click at [55, 47] on span "Entorno" at bounding box center [73, 49] width 36 height 12
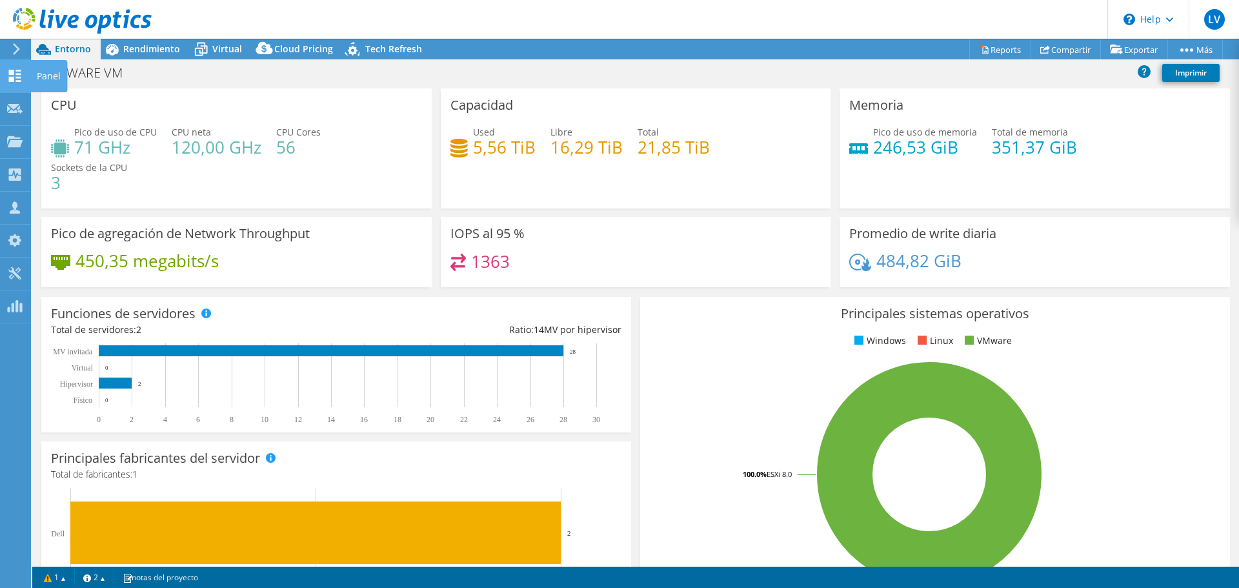
click at [15, 70] on icon at bounding box center [14, 76] width 15 height 12
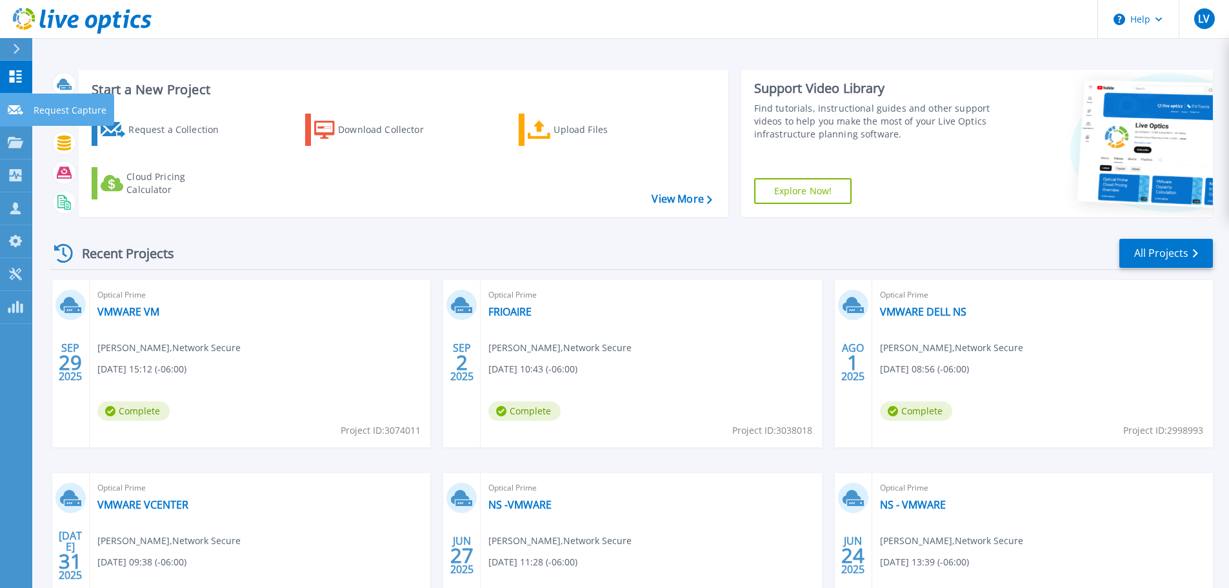
click at [19, 98] on link "Request Capture Request Capture" at bounding box center [16, 110] width 32 height 33
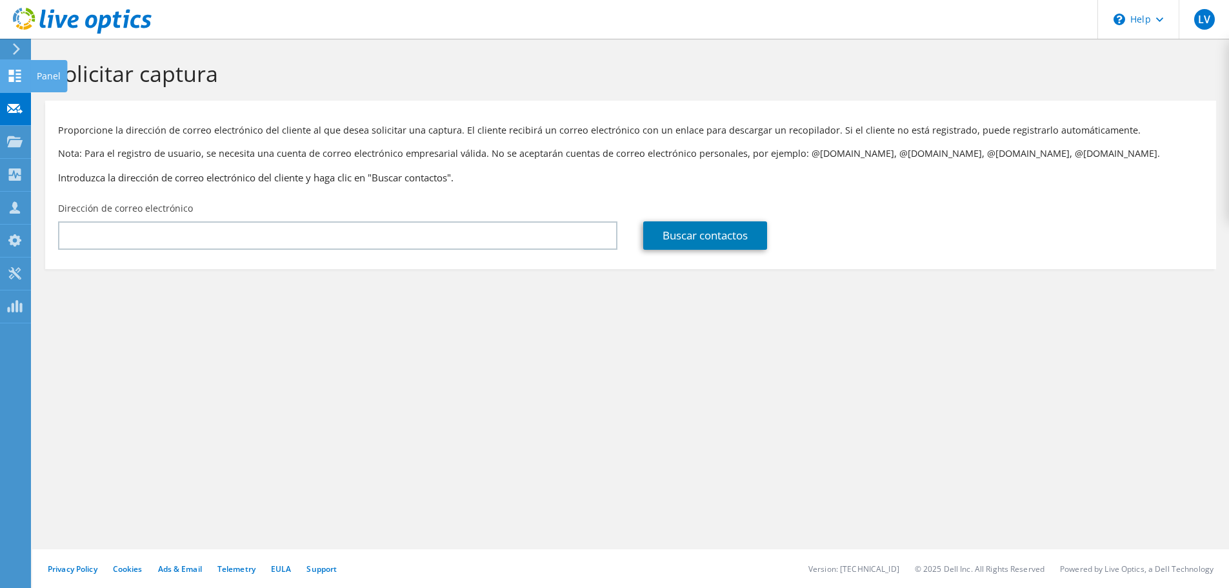
click at [12, 70] on use at bounding box center [15, 76] width 12 height 12
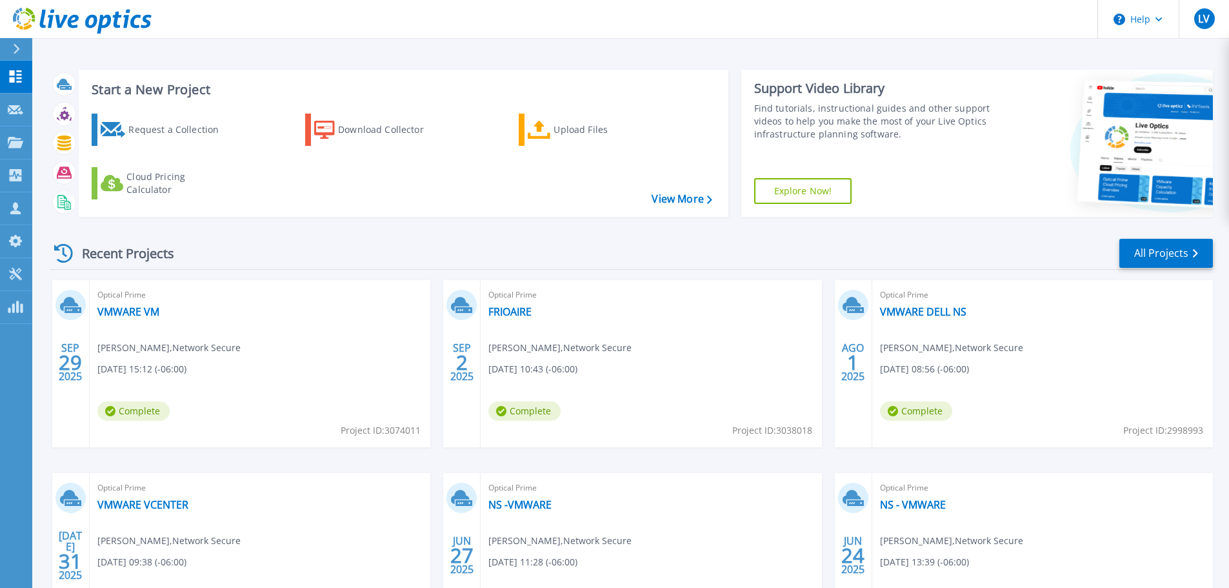
click at [631, 213] on div "Start a New Project Request a Collection Download Collector Upload Files Cloud …" at bounding box center [404, 143] width 650 height 147
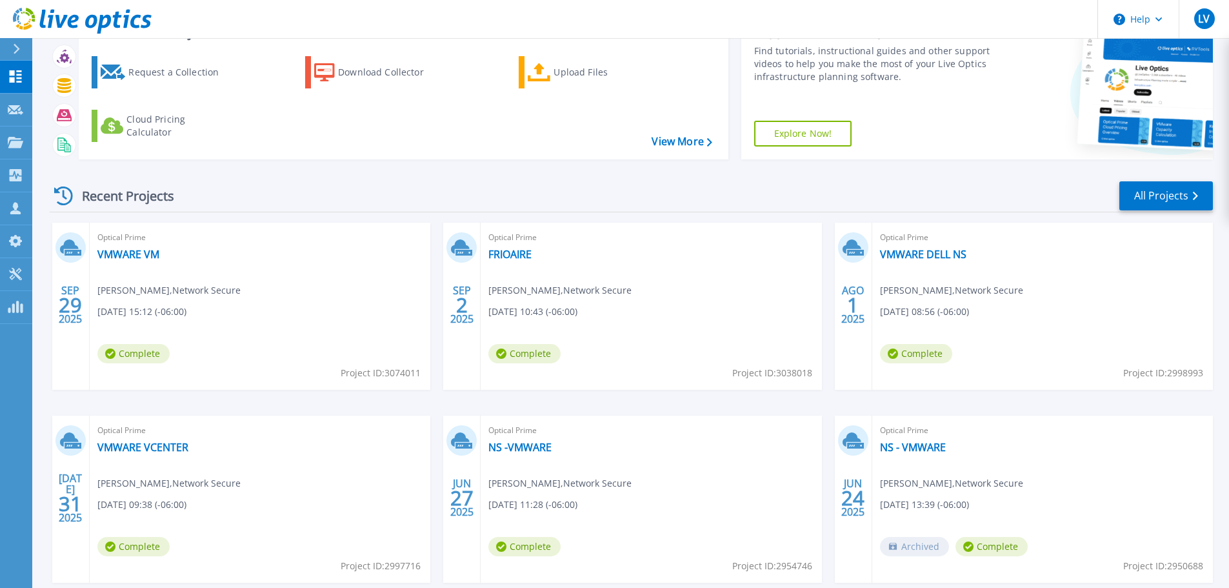
scroll to position [127, 0]
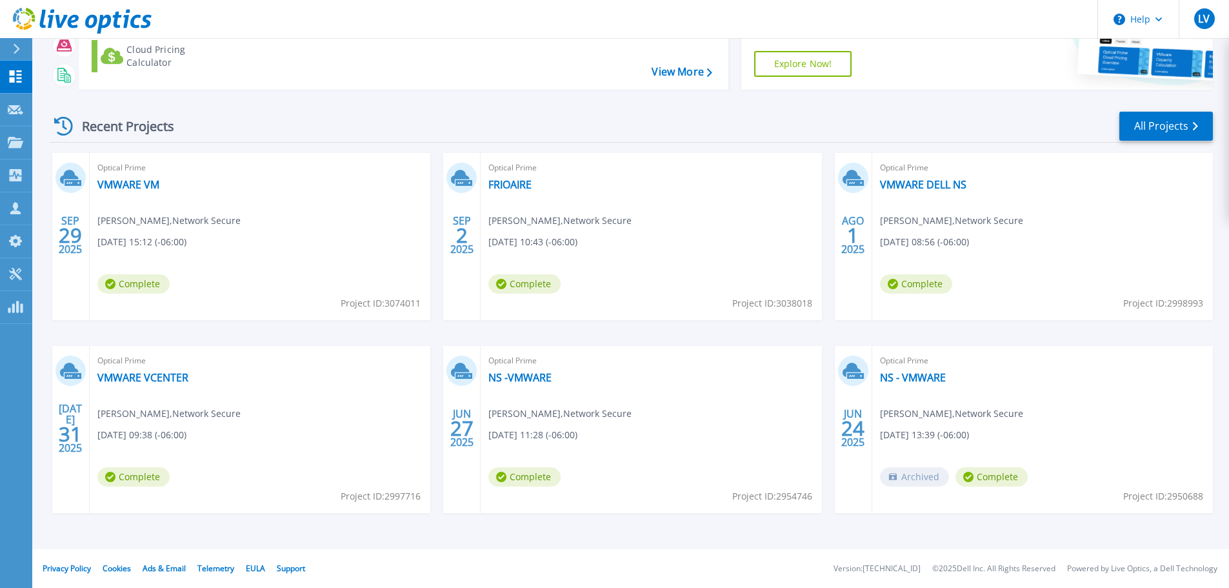
click at [986, 104] on div "Recent Projects All Projects [DATE] Optical Prime VMWARE VM [PERSON_NAME] , Net…" at bounding box center [631, 324] width 1163 height 449
click at [585, 124] on div "Recent Projects All Projects" at bounding box center [631, 126] width 1163 height 32
click at [753, 112] on div "Recent Projects All Projects" at bounding box center [631, 126] width 1163 height 32
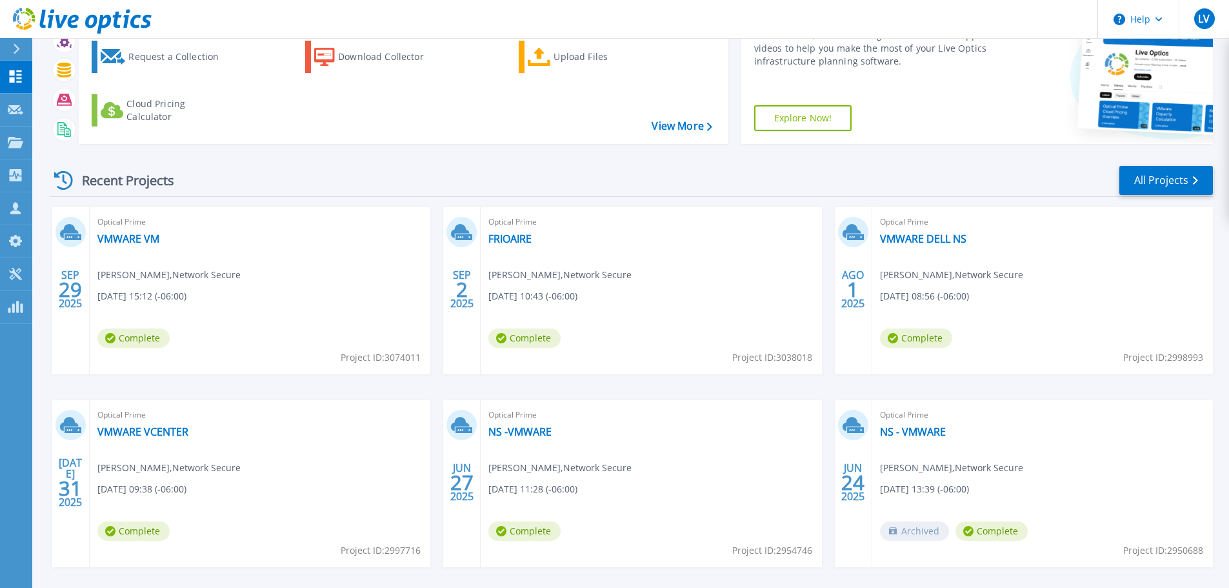
scroll to position [0, 0]
